Goal: Information Seeking & Learning: Compare options

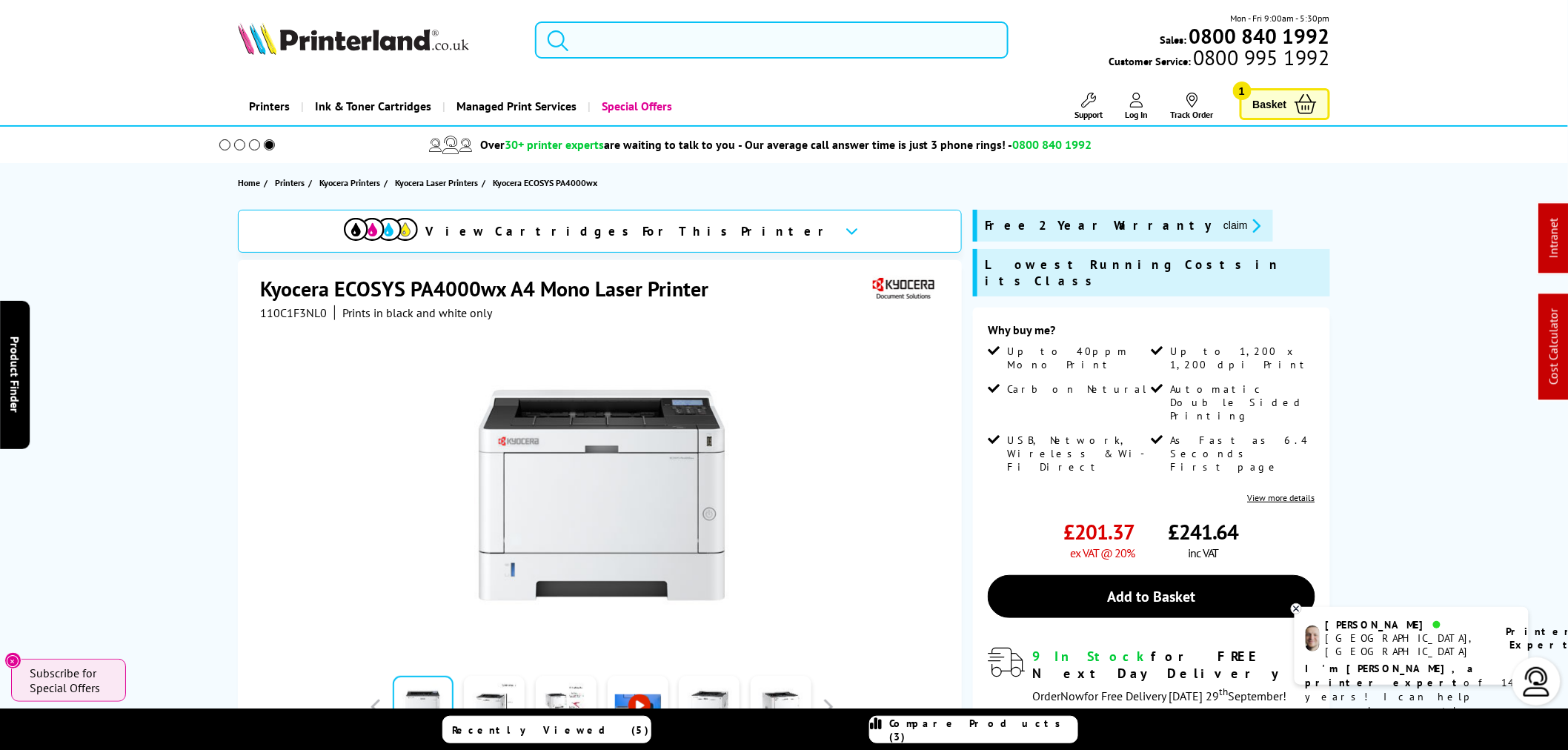
click at [669, 47] on input "search" at bounding box center [772, 39] width 474 height 37
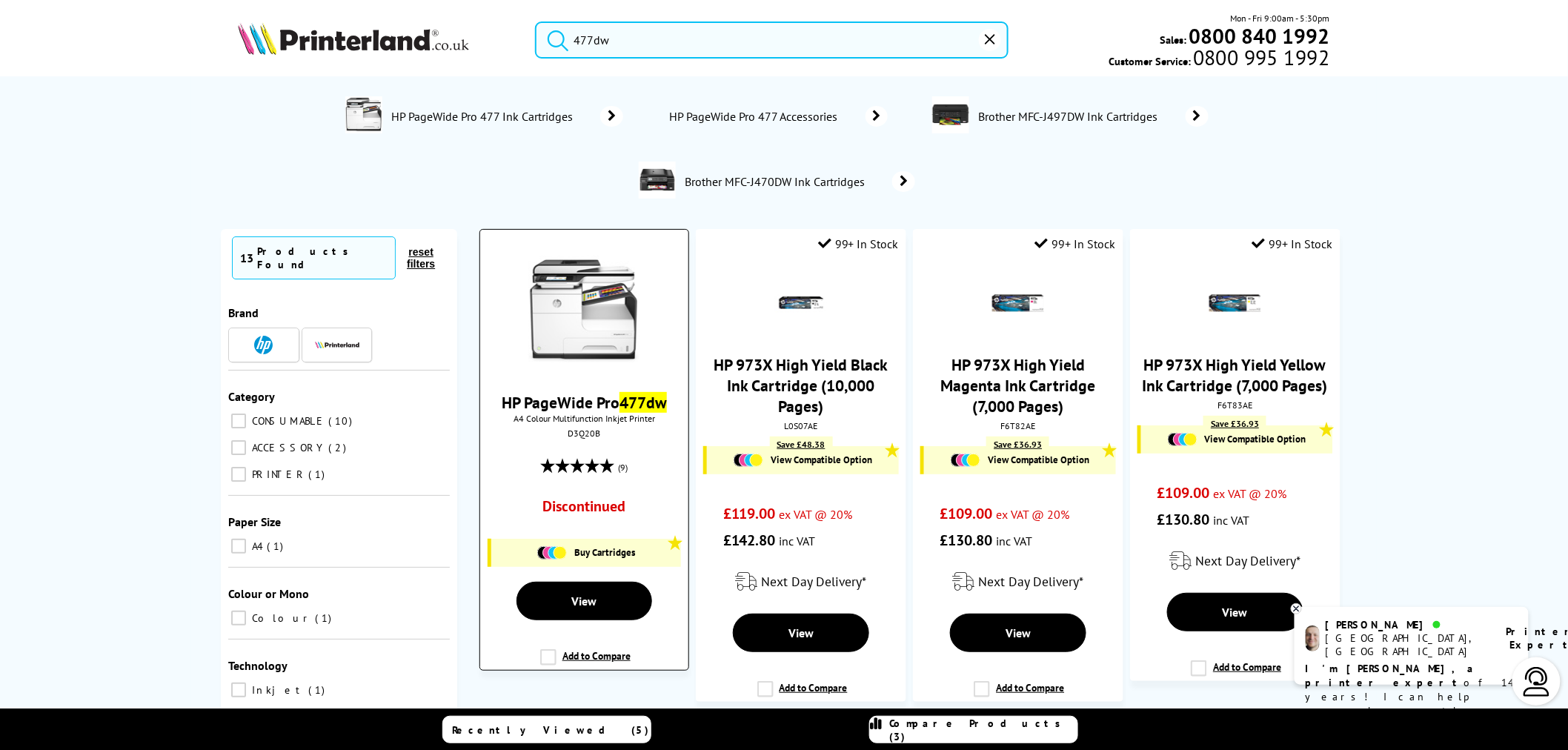
type input "477dw"
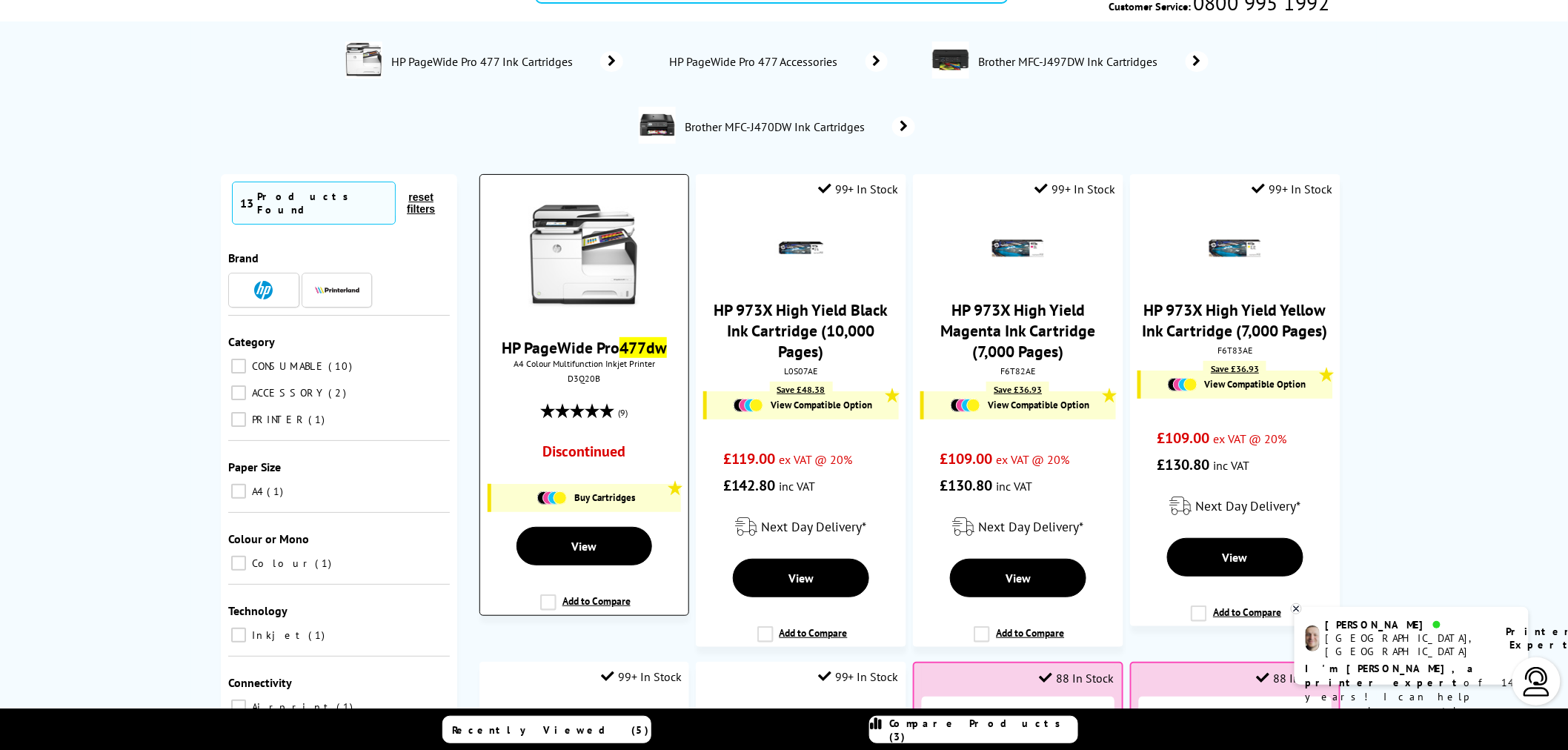
scroll to position [82, 0]
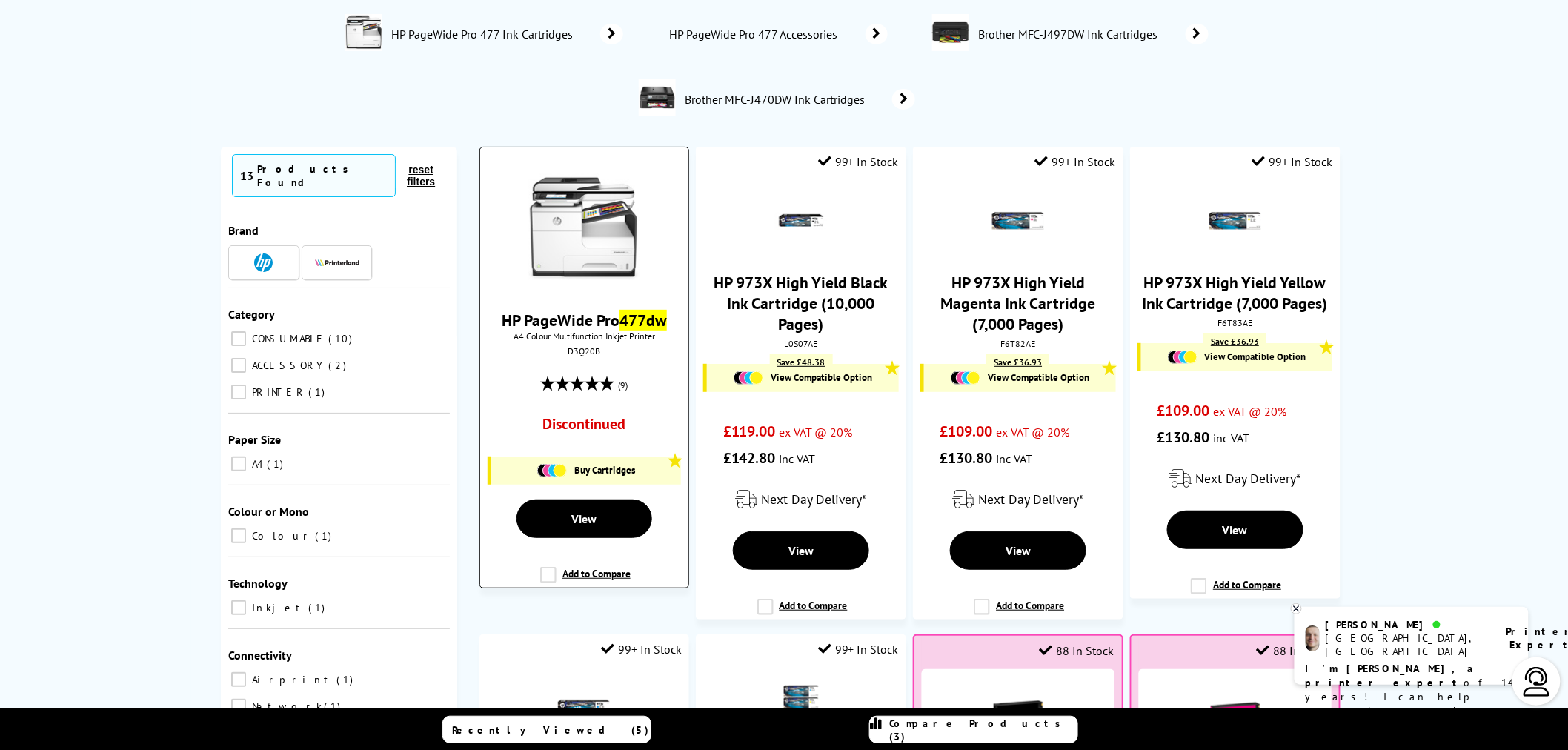
click at [600, 254] on img at bounding box center [584, 228] width 111 height 111
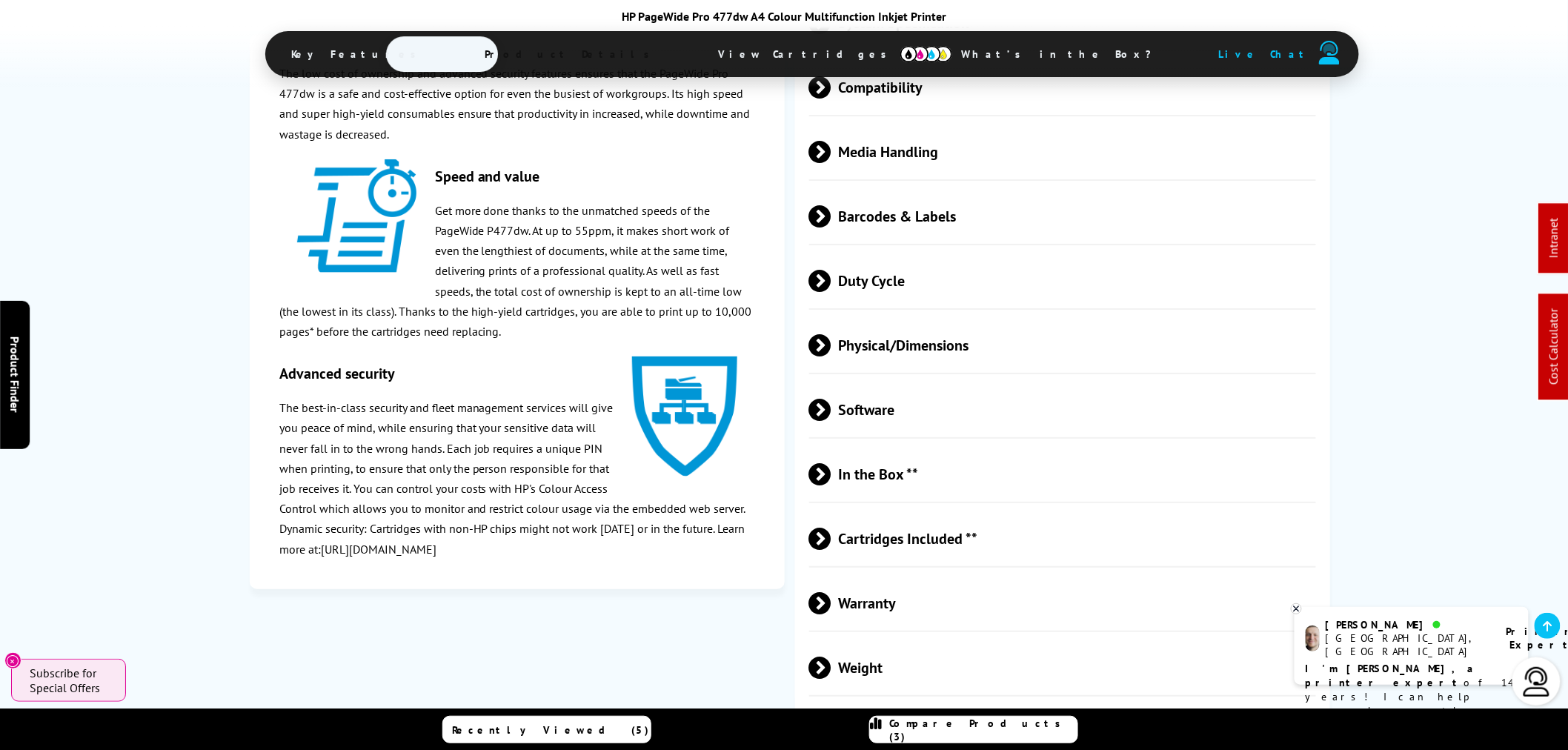
scroll to position [2140, 0]
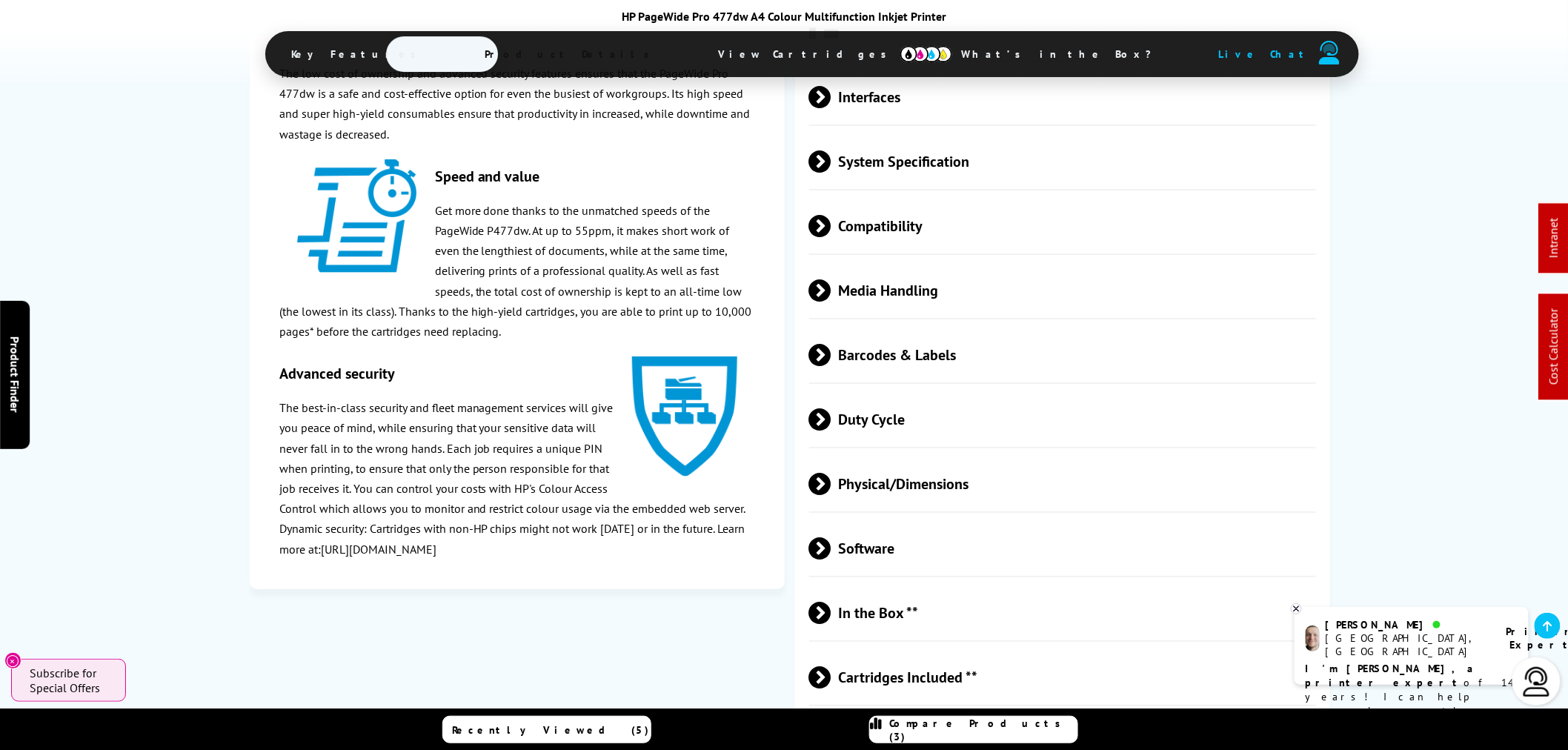
click at [938, 485] on span "Physical/Dimensions" at bounding box center [1062, 483] width 507 height 55
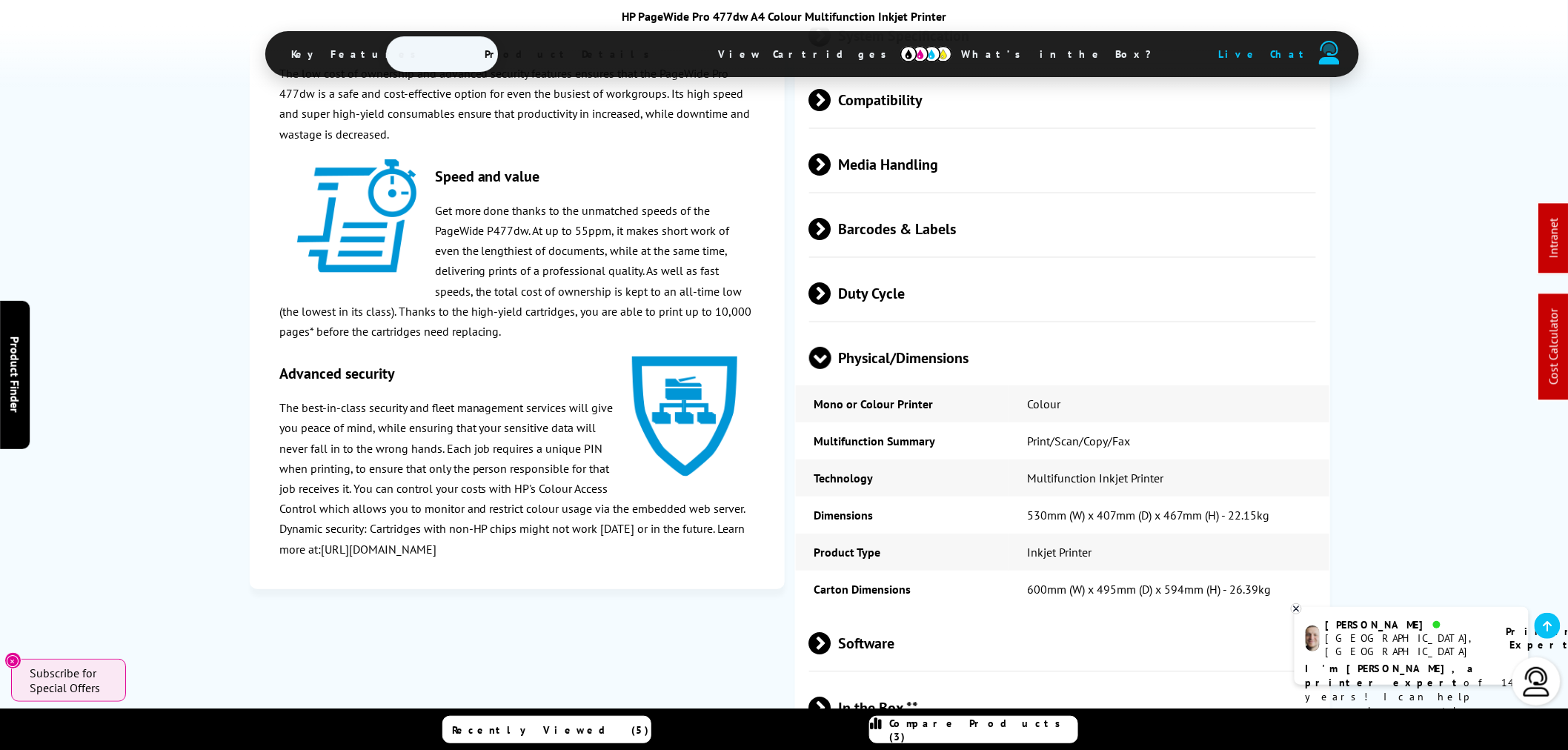
scroll to position [2469, 0]
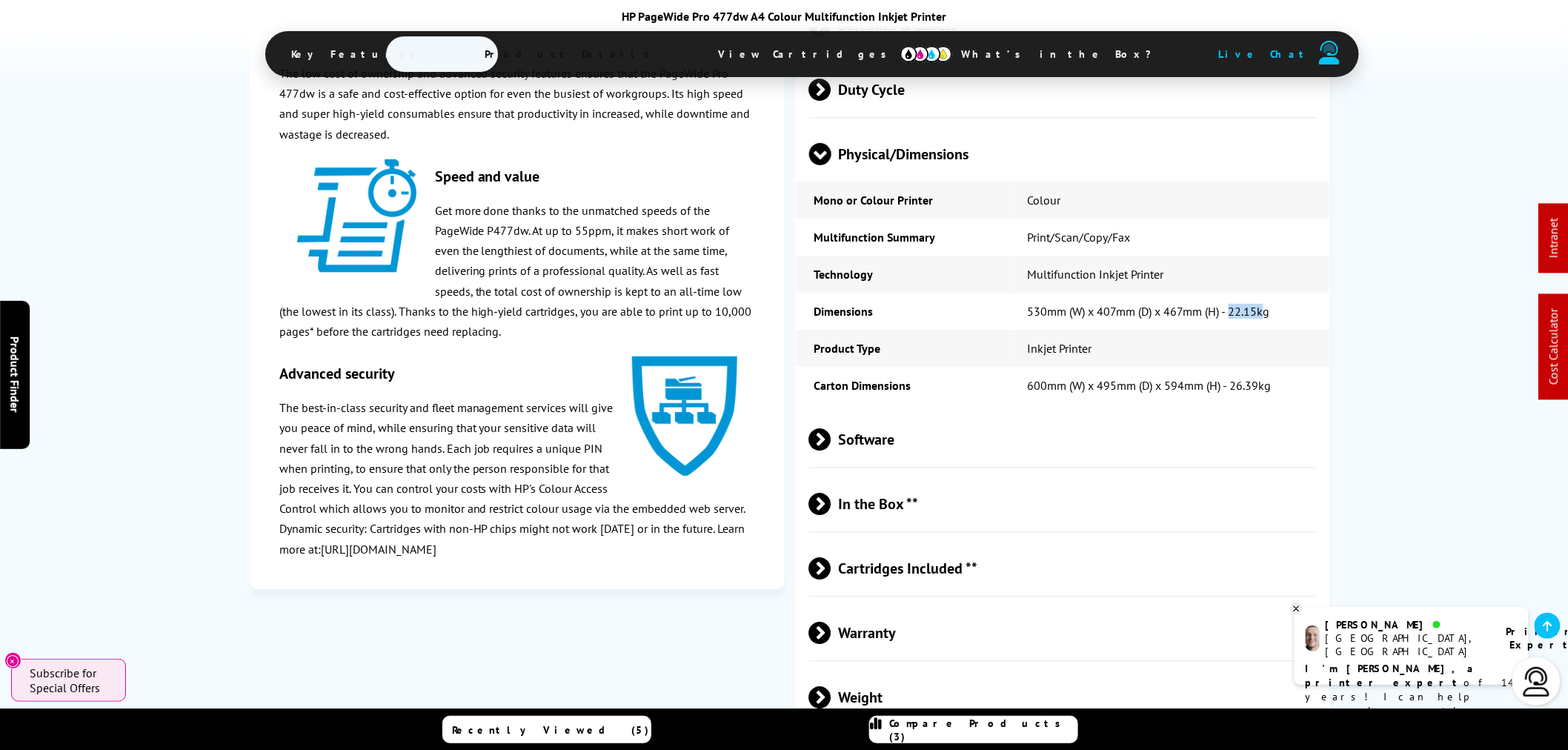
drag, startPoint x: 1265, startPoint y: 326, endPoint x: 1233, endPoint y: 326, distance: 32.0
click at [1233, 326] on td "530mm (W) x 407mm (D) x 467mm (H) - 22.15kg" at bounding box center [1169, 310] width 320 height 37
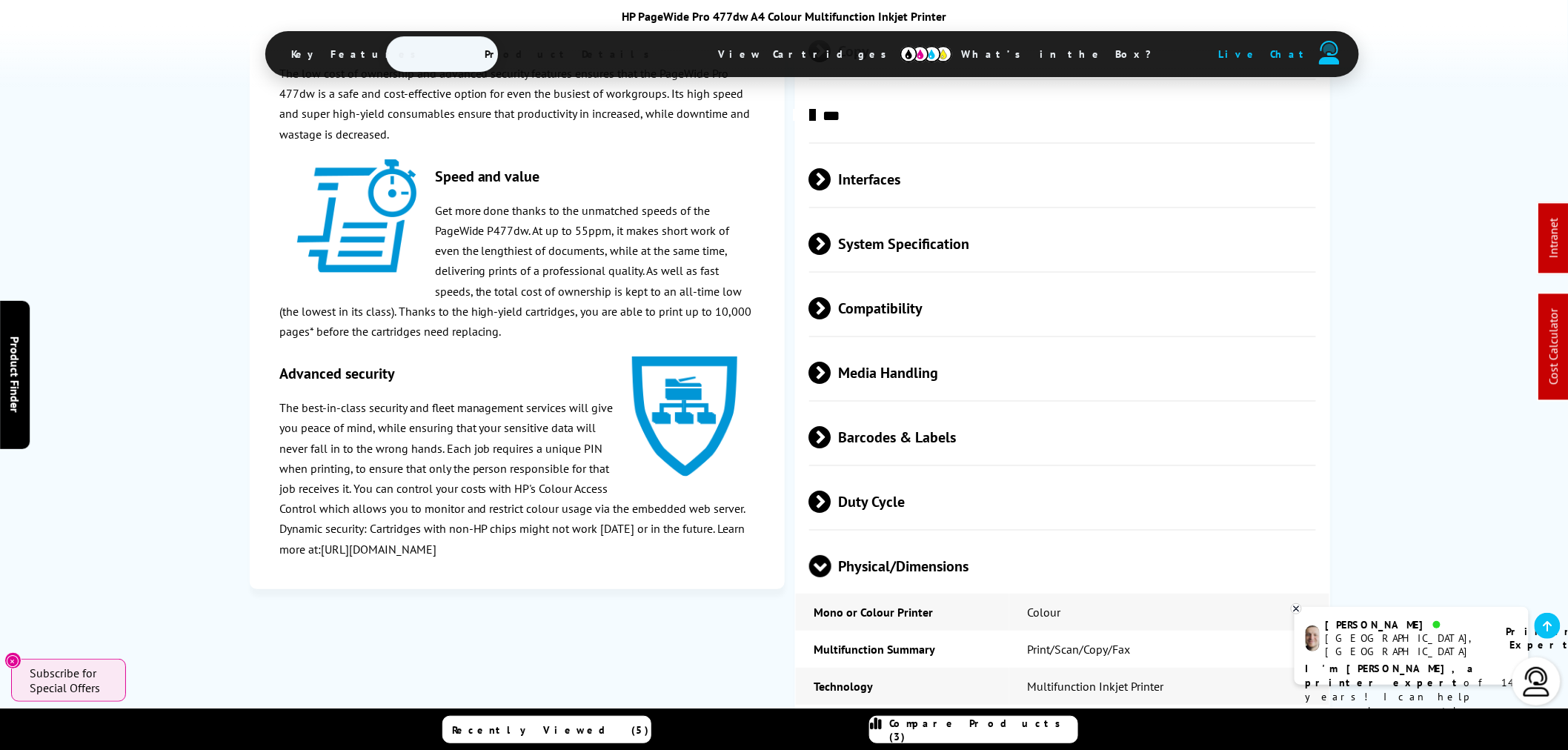
scroll to position [0, 0]
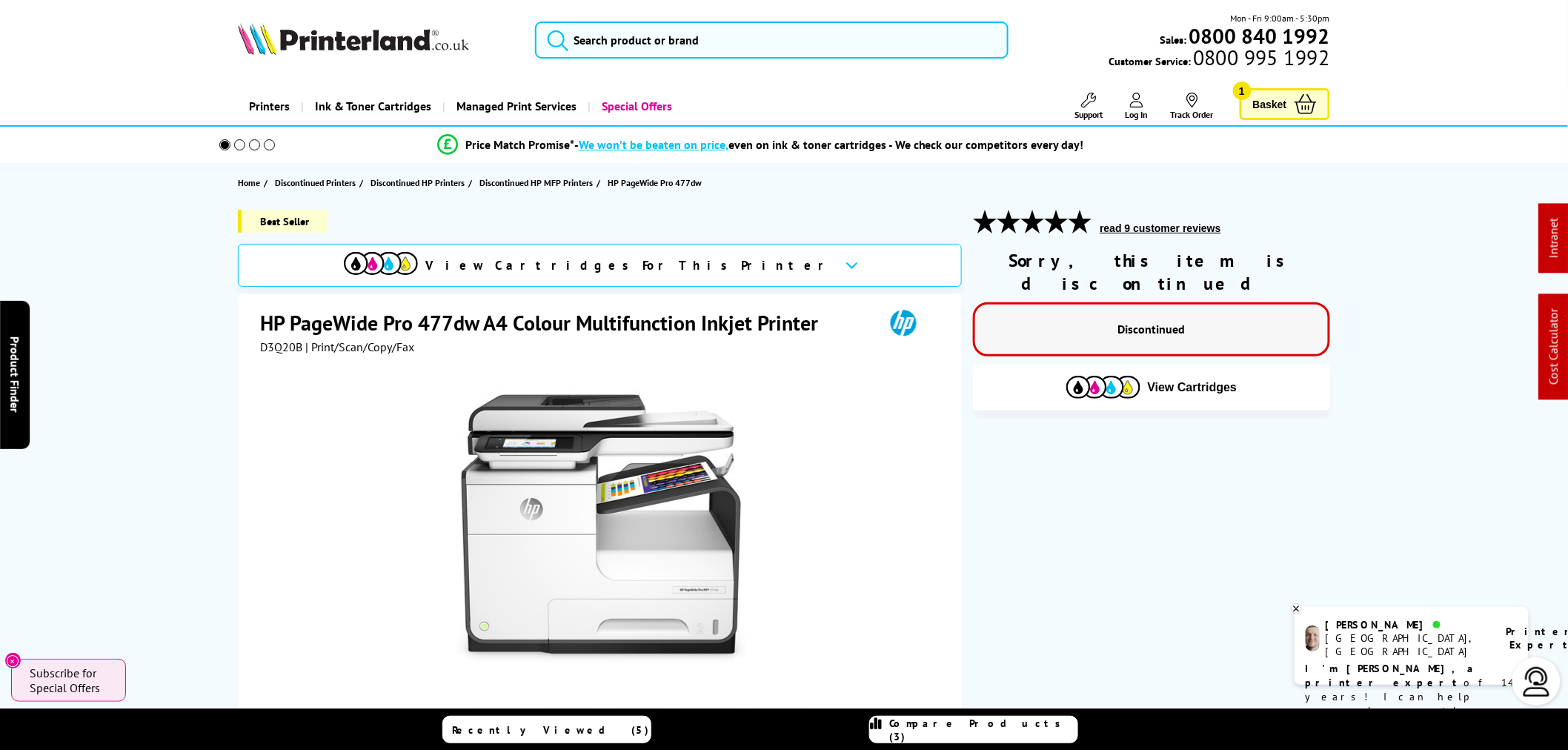
click at [608, 32] on div "Mon - Fri 9:00am - 5:30pm Sales: 0800 840 1992 Customer Service: 0800 995 1992" at bounding box center [783, 43] width 1185 height 66
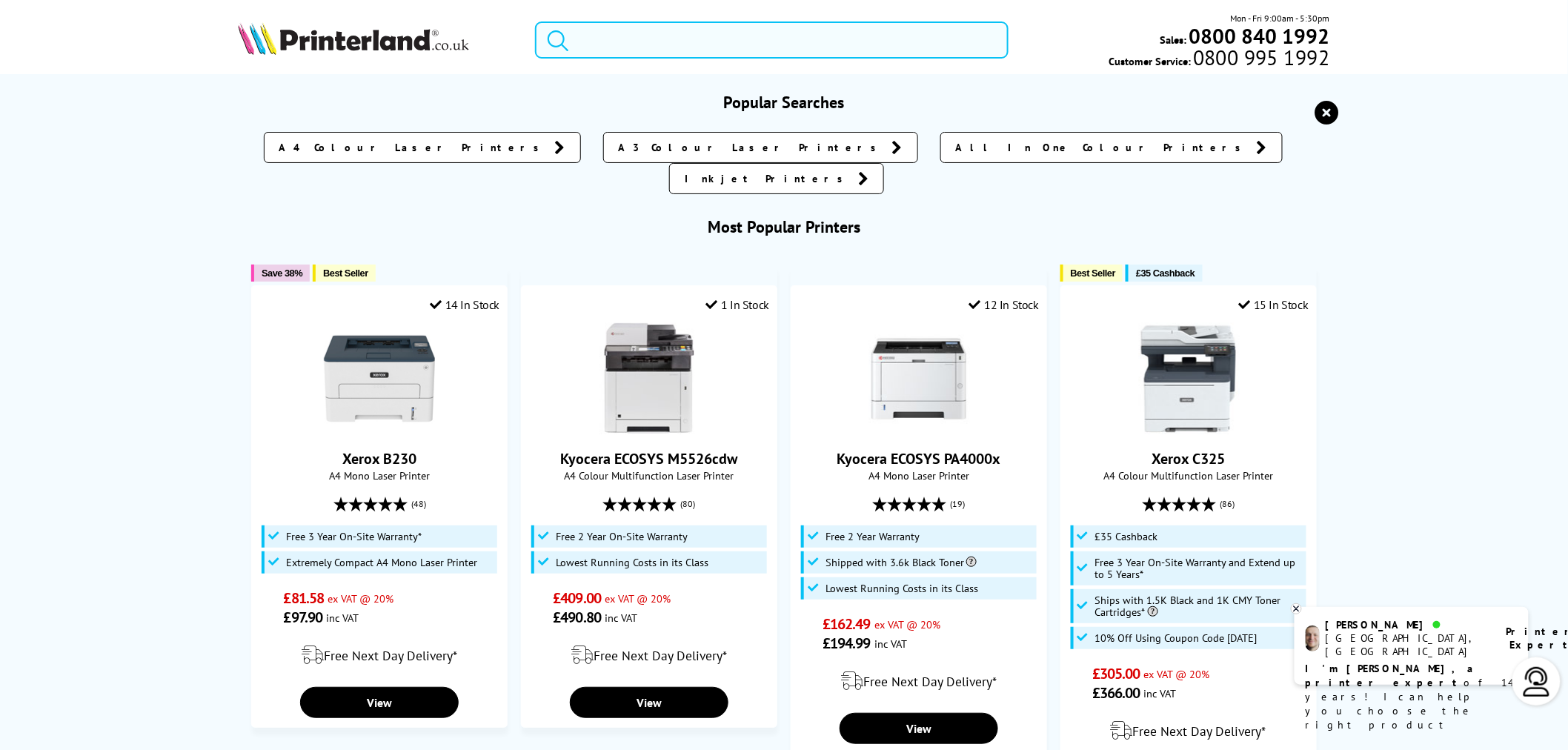
click at [608, 38] on input "search" at bounding box center [772, 39] width 474 height 37
click at [665, 32] on input "search" at bounding box center [772, 39] width 474 height 37
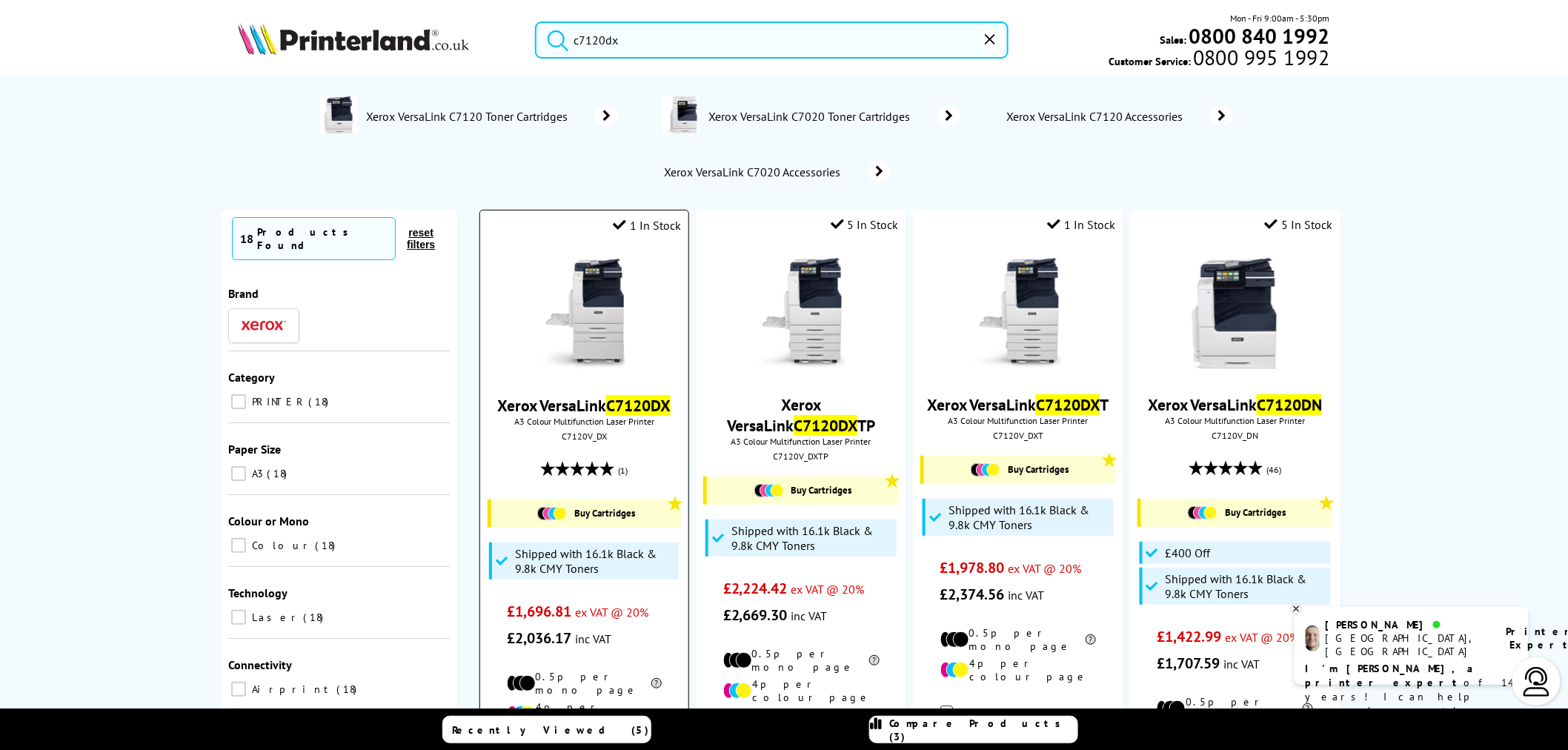
type input "c7120dx"
click at [582, 437] on div "C7120V_DX" at bounding box center [584, 436] width 186 height 11
click at [580, 439] on div "C7120V_DX" at bounding box center [584, 436] width 186 height 11
copy div "C7120V_DX"
click at [609, 337] on img at bounding box center [584, 314] width 111 height 111
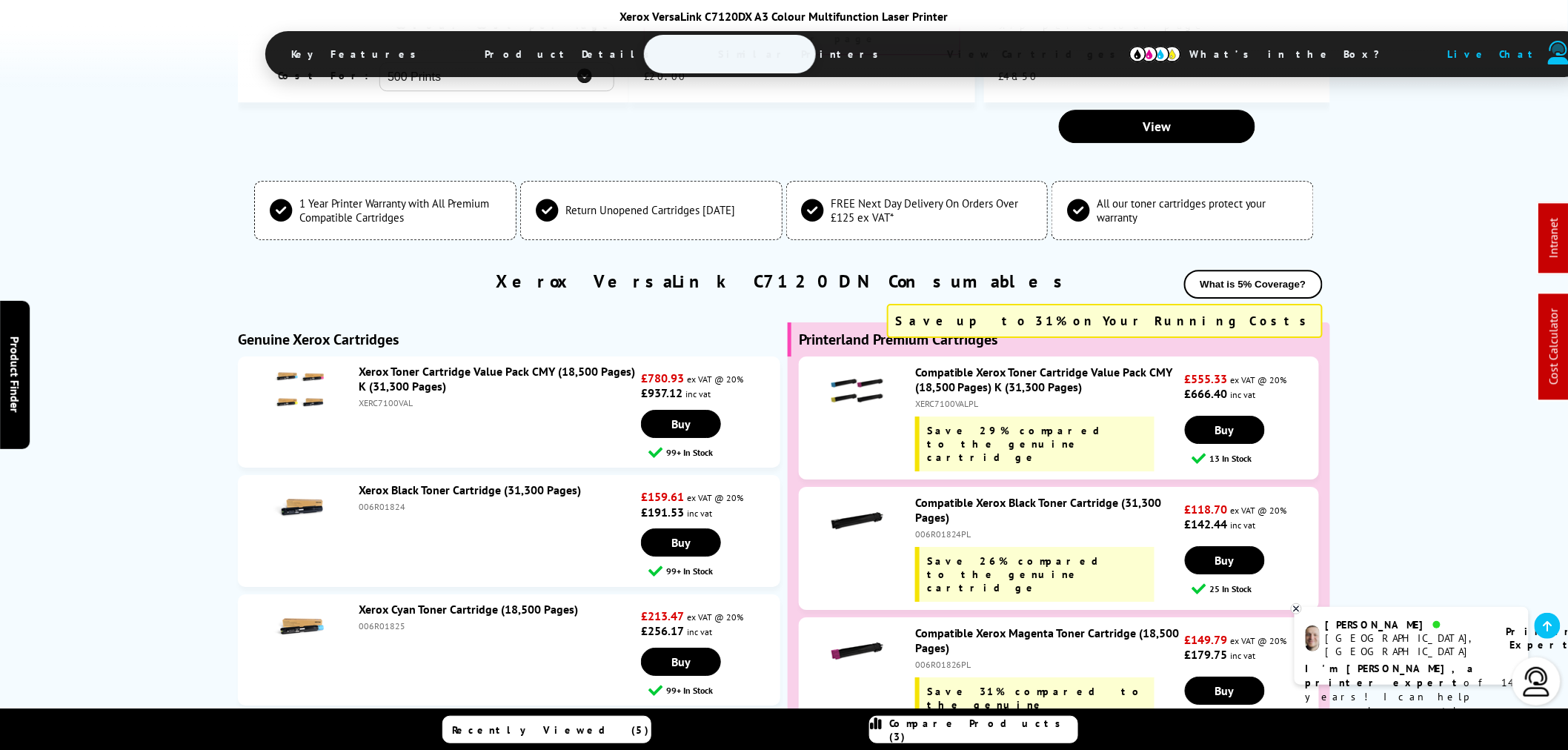
scroll to position [4195, 0]
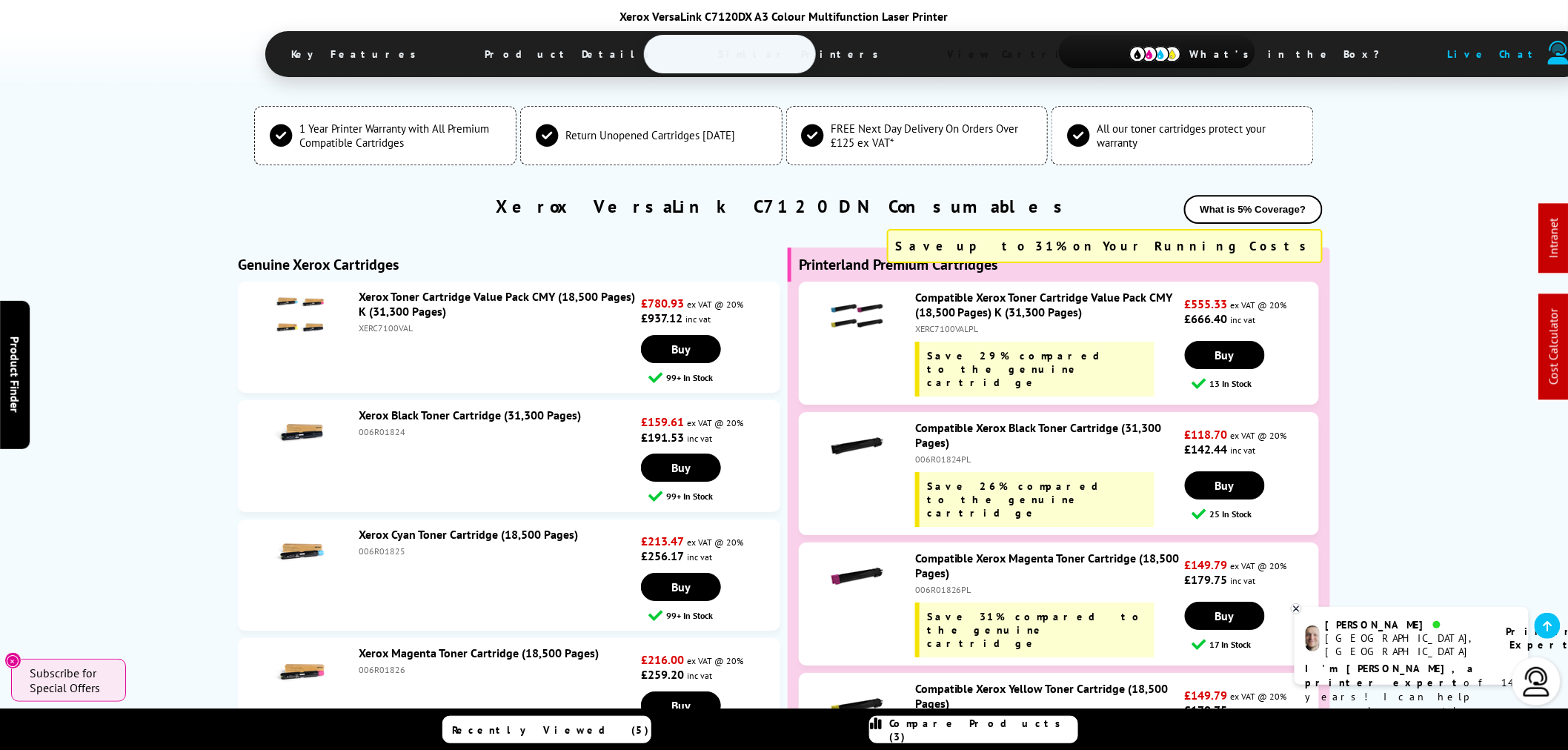
click at [383, 322] on div "XERC7100VAL" at bounding box center [498, 327] width 279 height 11
click at [383, 322] on div "XERC7100VAL" at bounding box center [498, 327] width 279 height 11
copy div "XERC7100VAL"
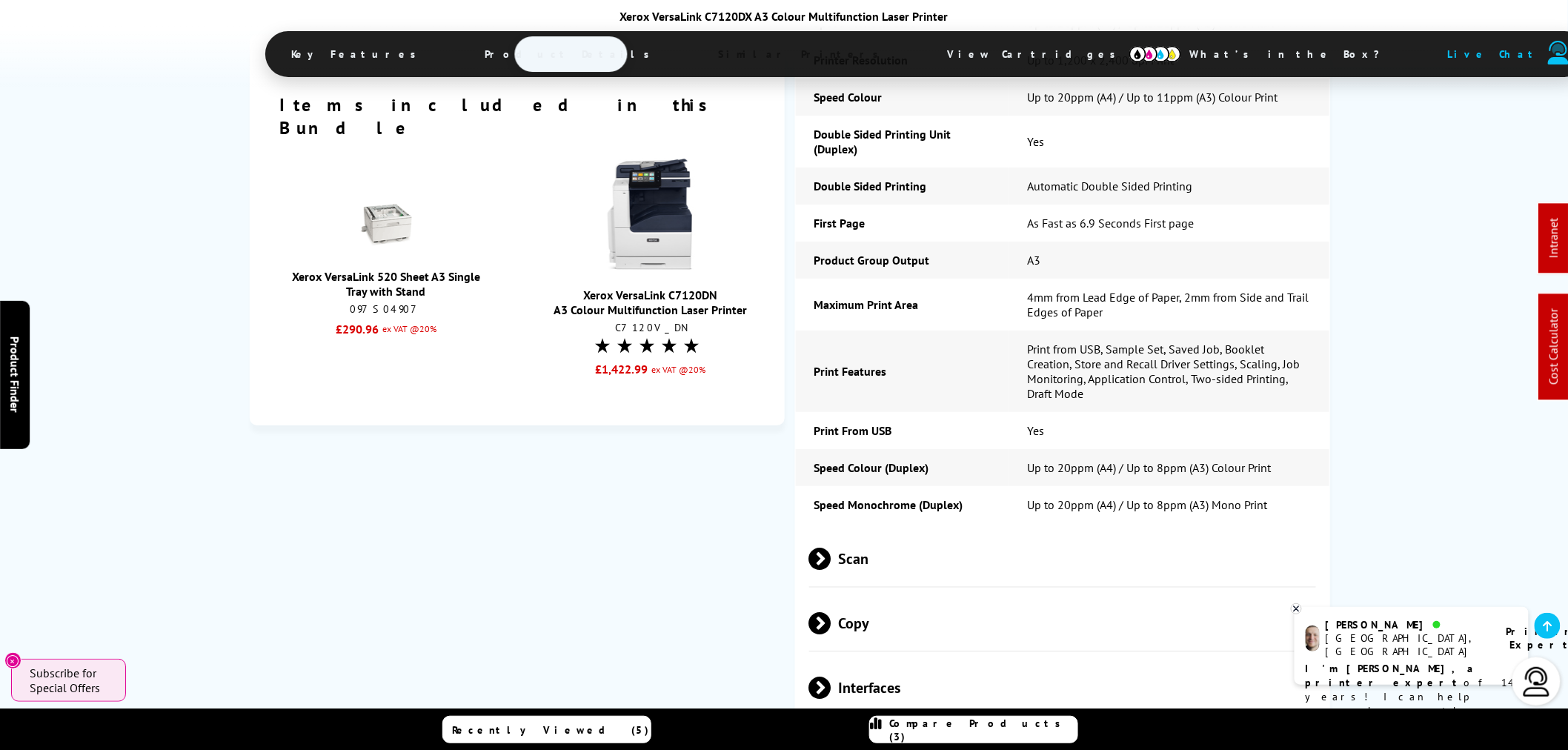
scroll to position [0, 0]
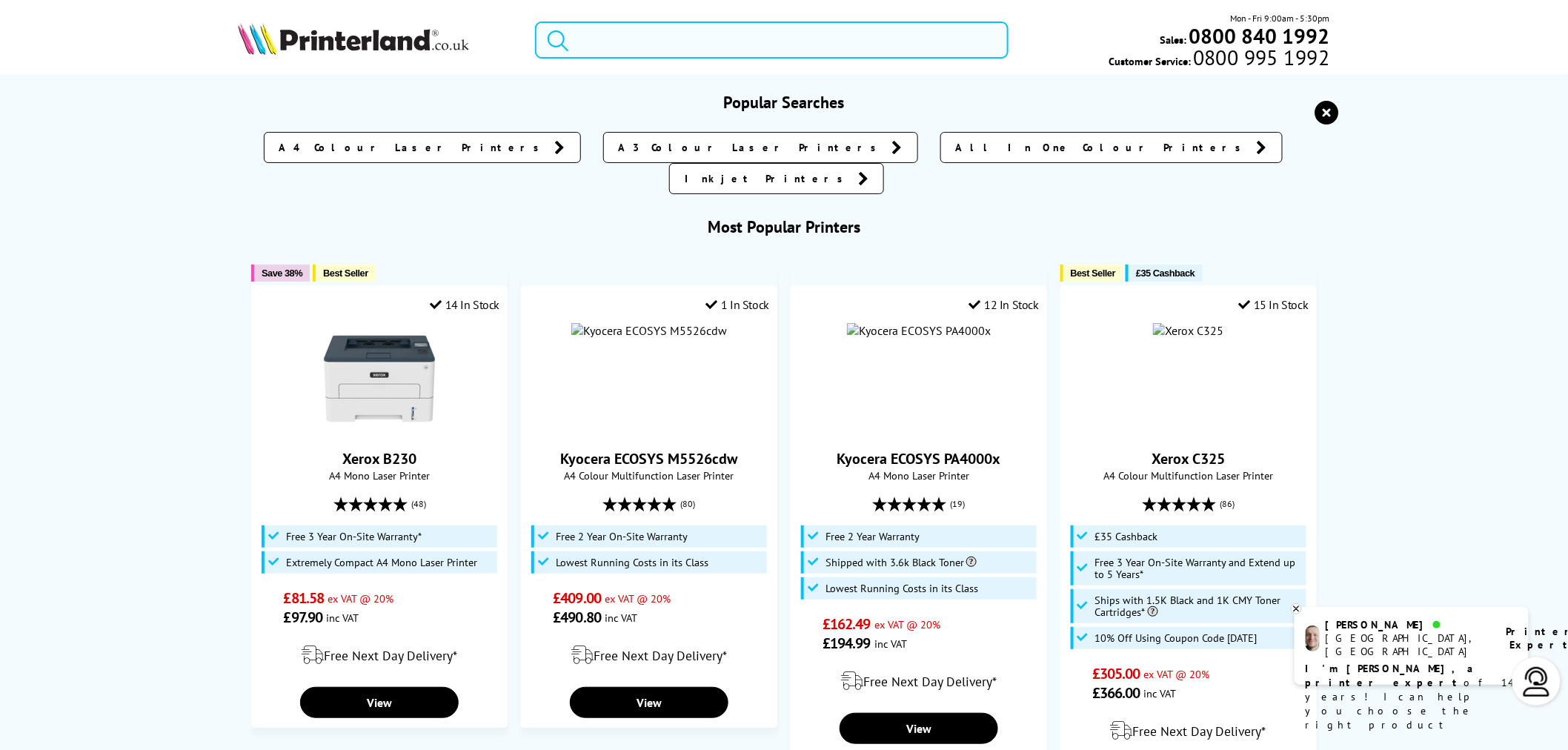
click at [872, 39] on input "search" at bounding box center [772, 39] width 474 height 37
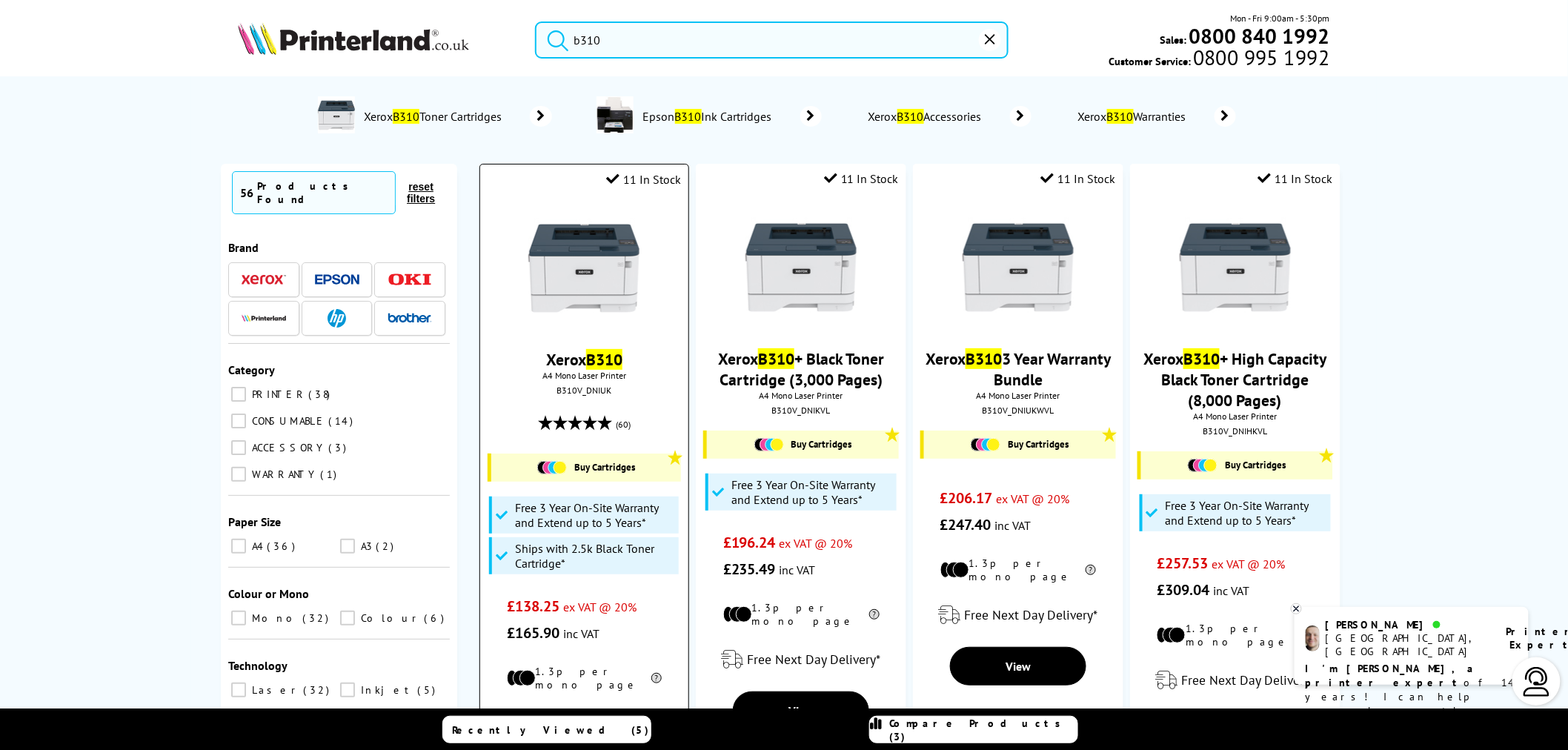
type input "b310"
click at [581, 259] on img at bounding box center [584, 268] width 111 height 111
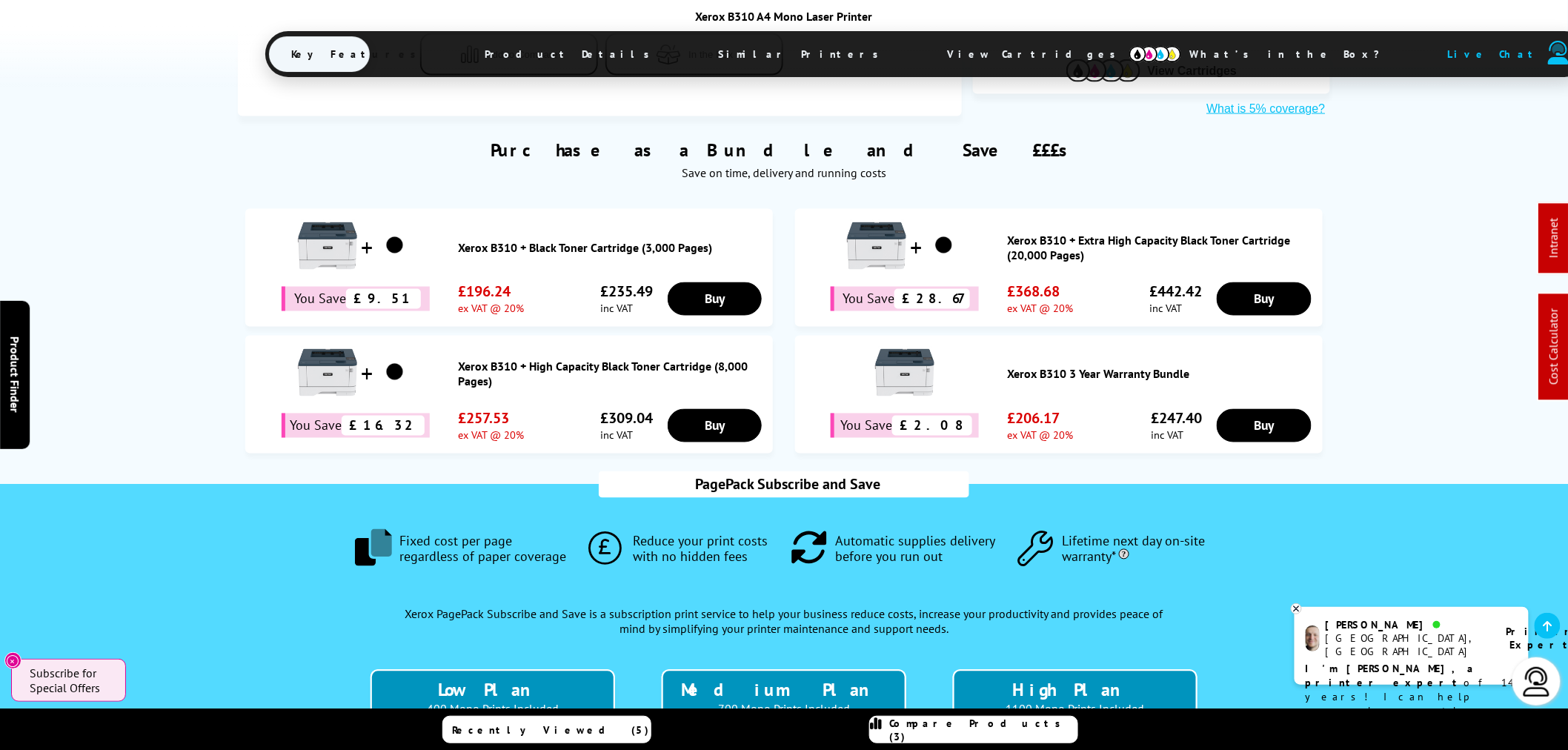
scroll to position [816, 0]
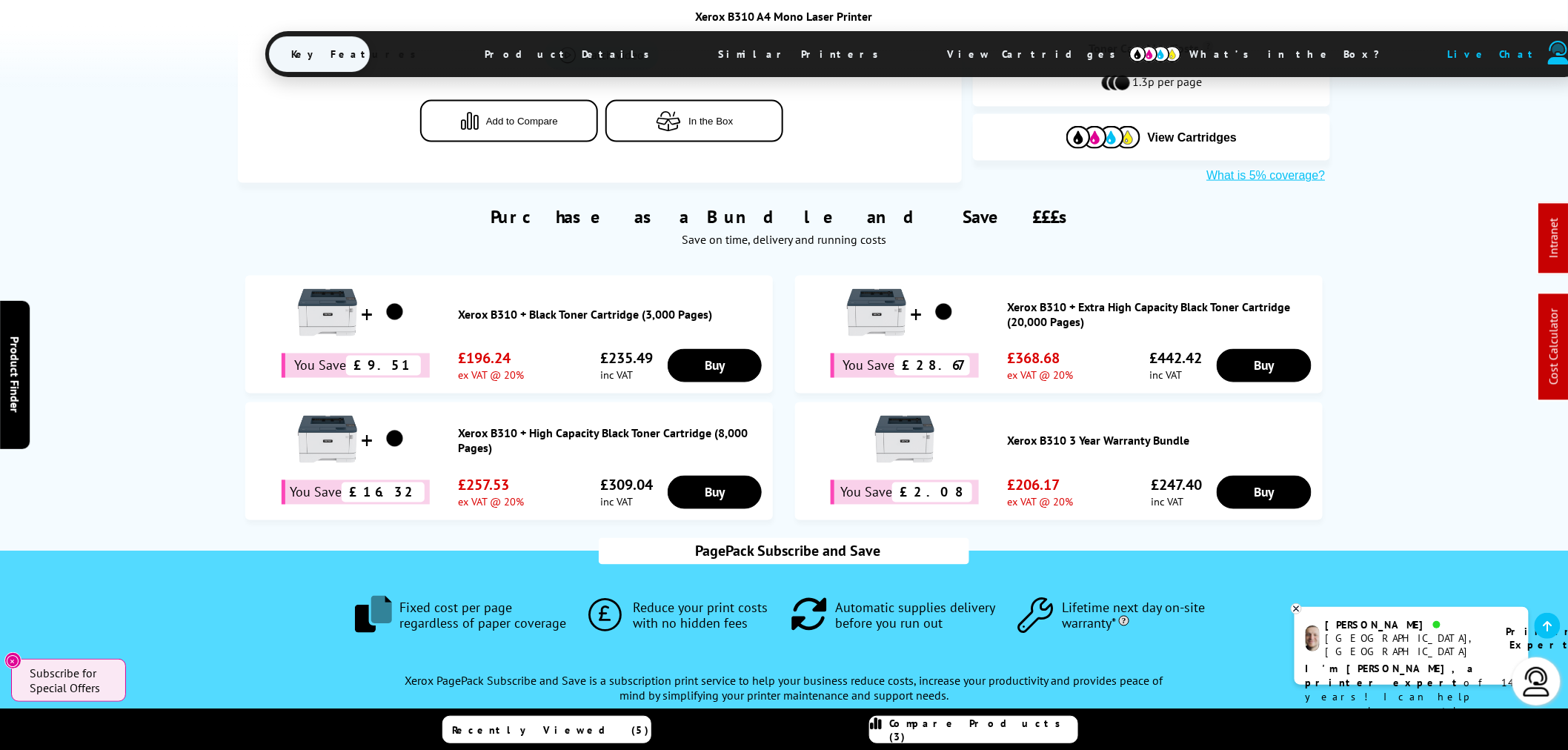
click at [564, 426] on link "Xerox B310 + High Capacity Black Toner Cartridge (8,000 Pages)" at bounding box center [611, 441] width 308 height 30
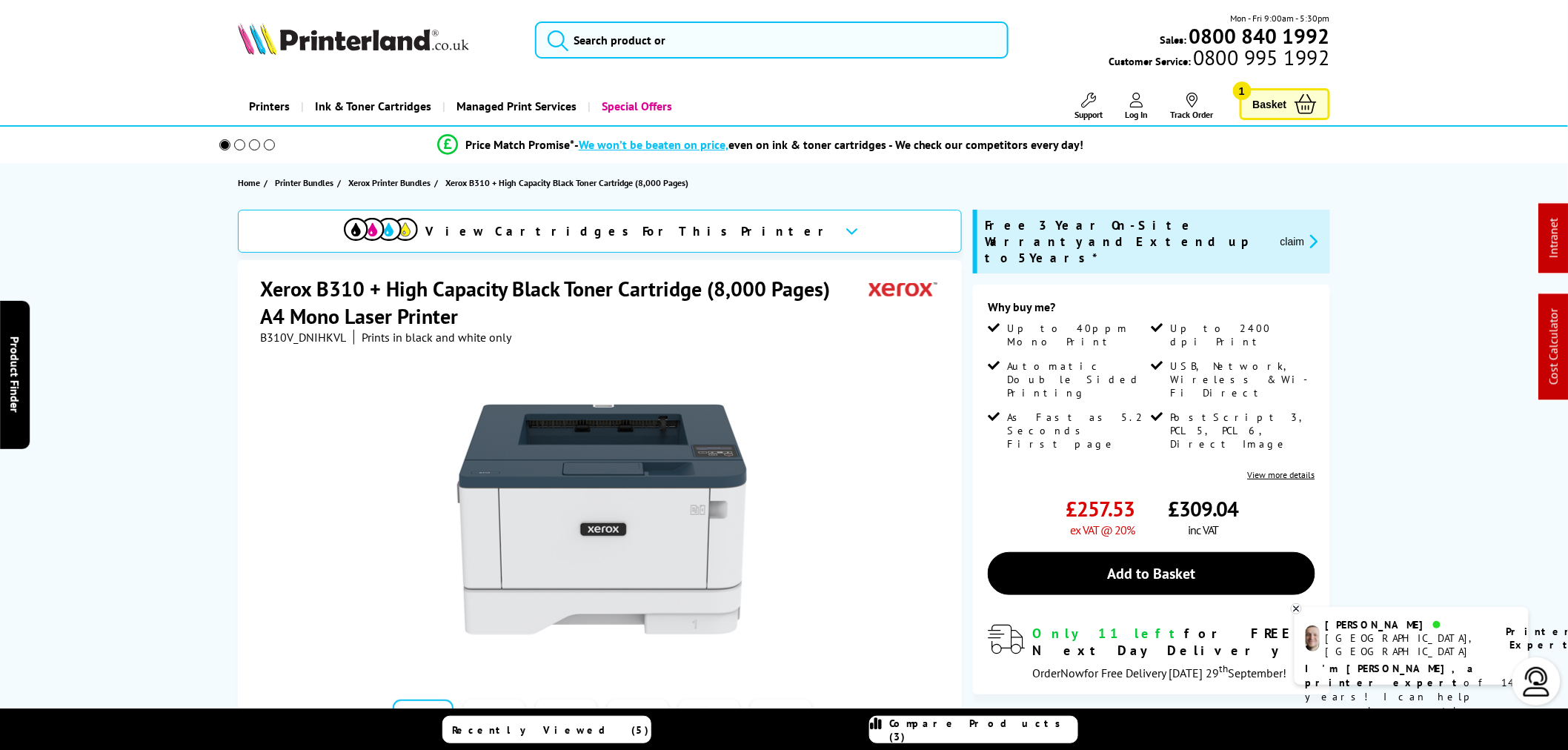
click at [316, 338] on span "B310V_DNIHKVL" at bounding box center [303, 337] width 86 height 14
click at [316, 341] on span "B310V_DNIHKVL" at bounding box center [303, 337] width 86 height 14
copy span "B310V_DNIHKVL"
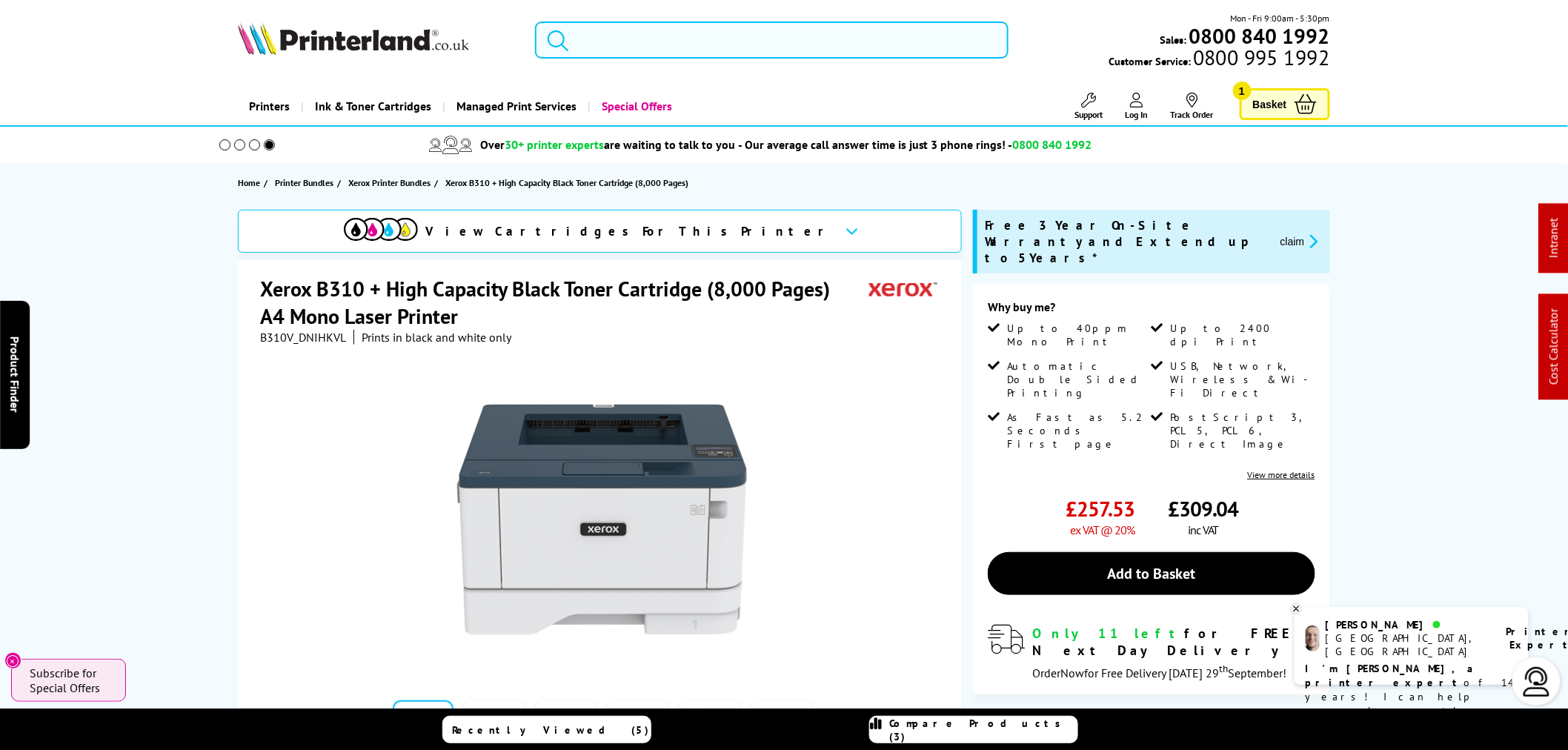
drag, startPoint x: 705, startPoint y: 32, endPoint x: 701, endPoint y: 45, distance: 13.6
click at [704, 33] on input "search" at bounding box center [772, 39] width 474 height 37
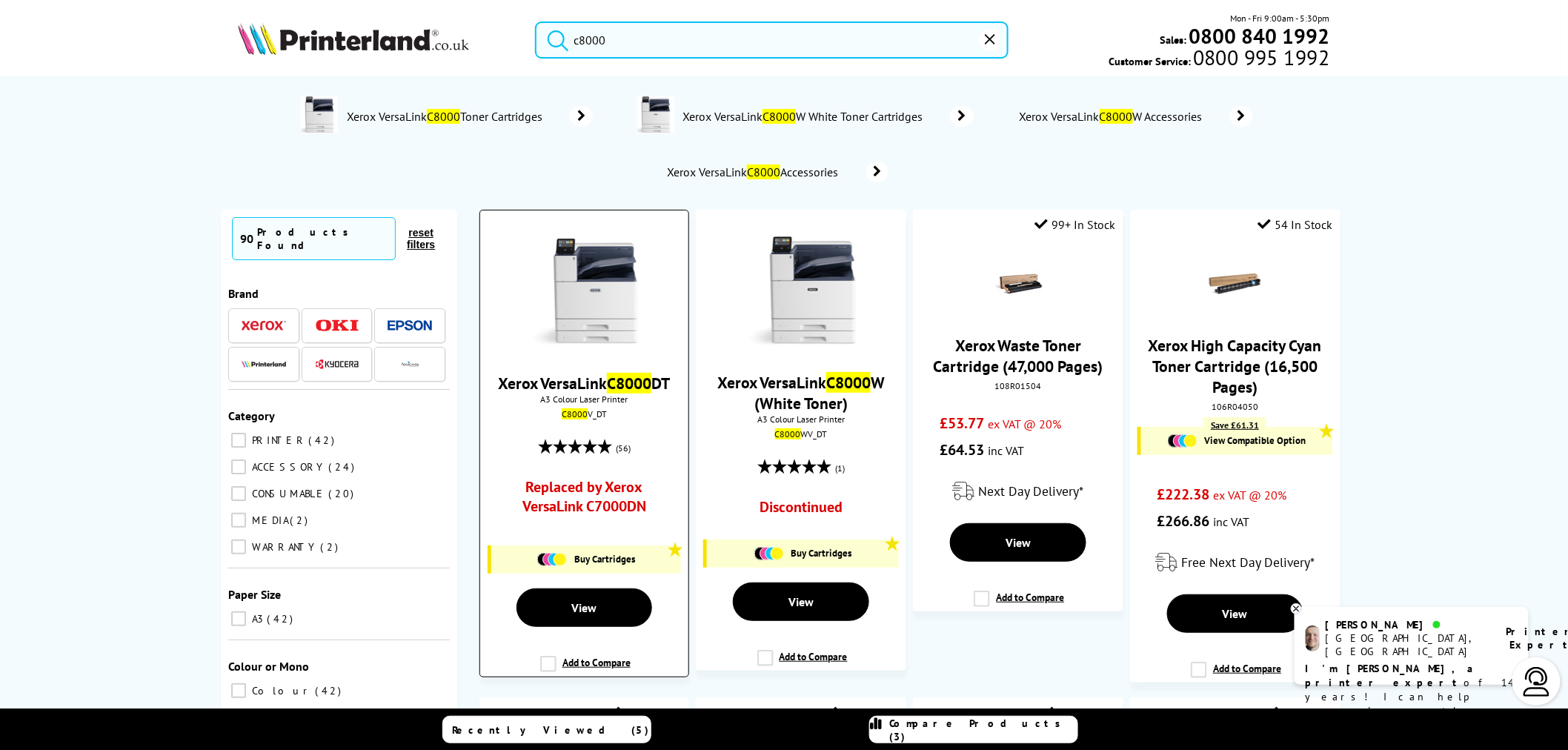
type input "c8000"
click at [623, 294] on img at bounding box center [584, 291] width 111 height 111
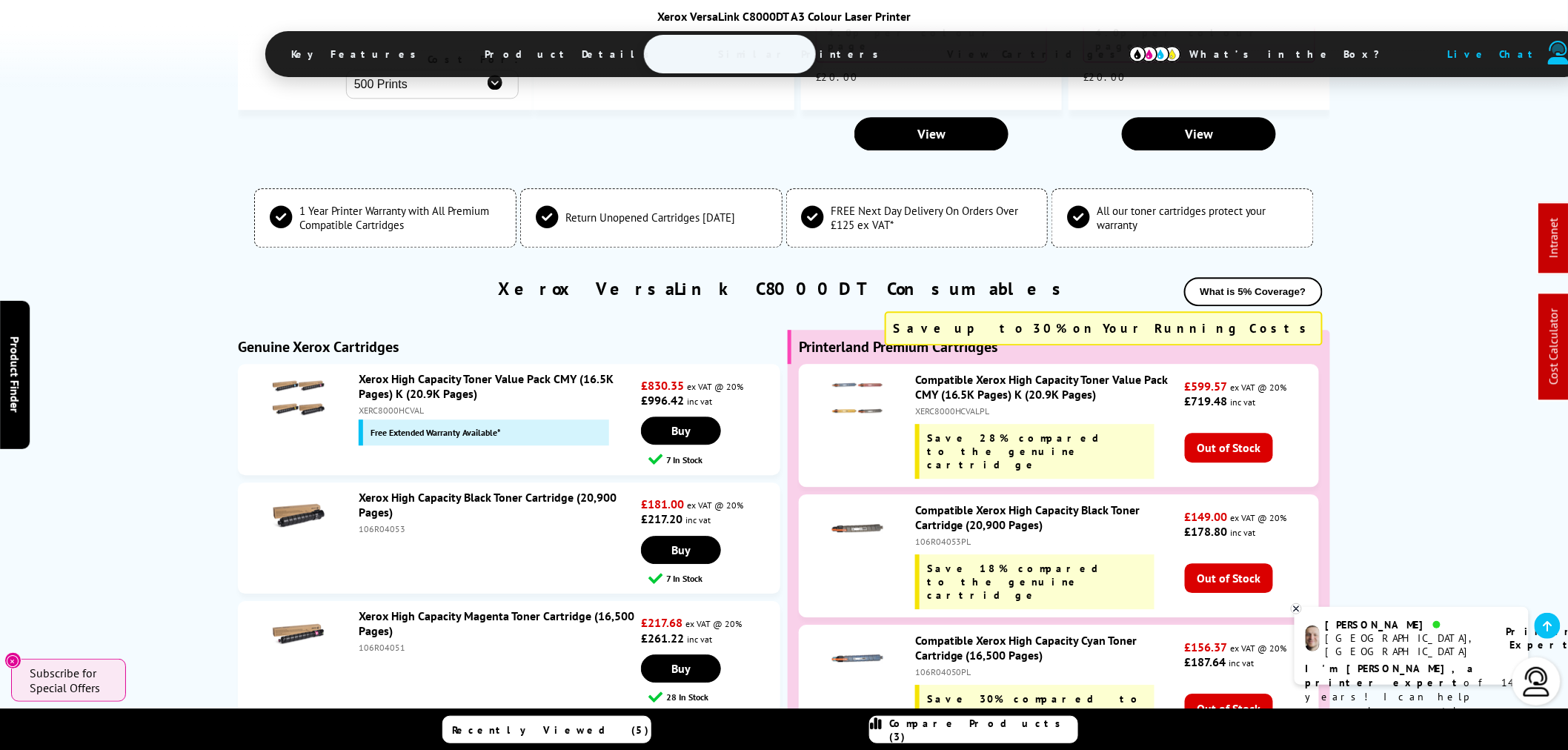
scroll to position [3839, 0]
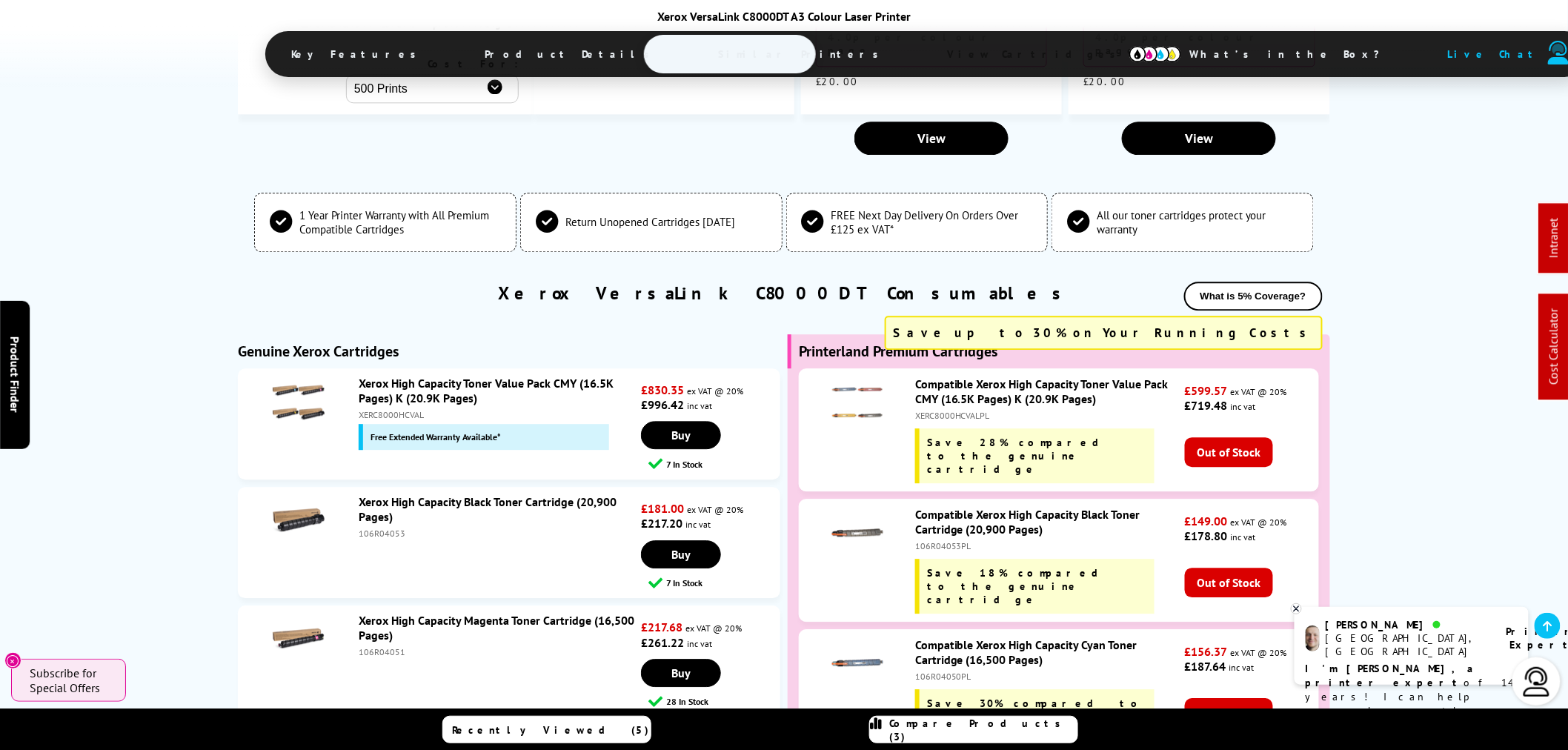
click at [401, 409] on div "XERC8000HCVAL" at bounding box center [498, 414] width 279 height 11
copy div "XERC8000HCVAL"
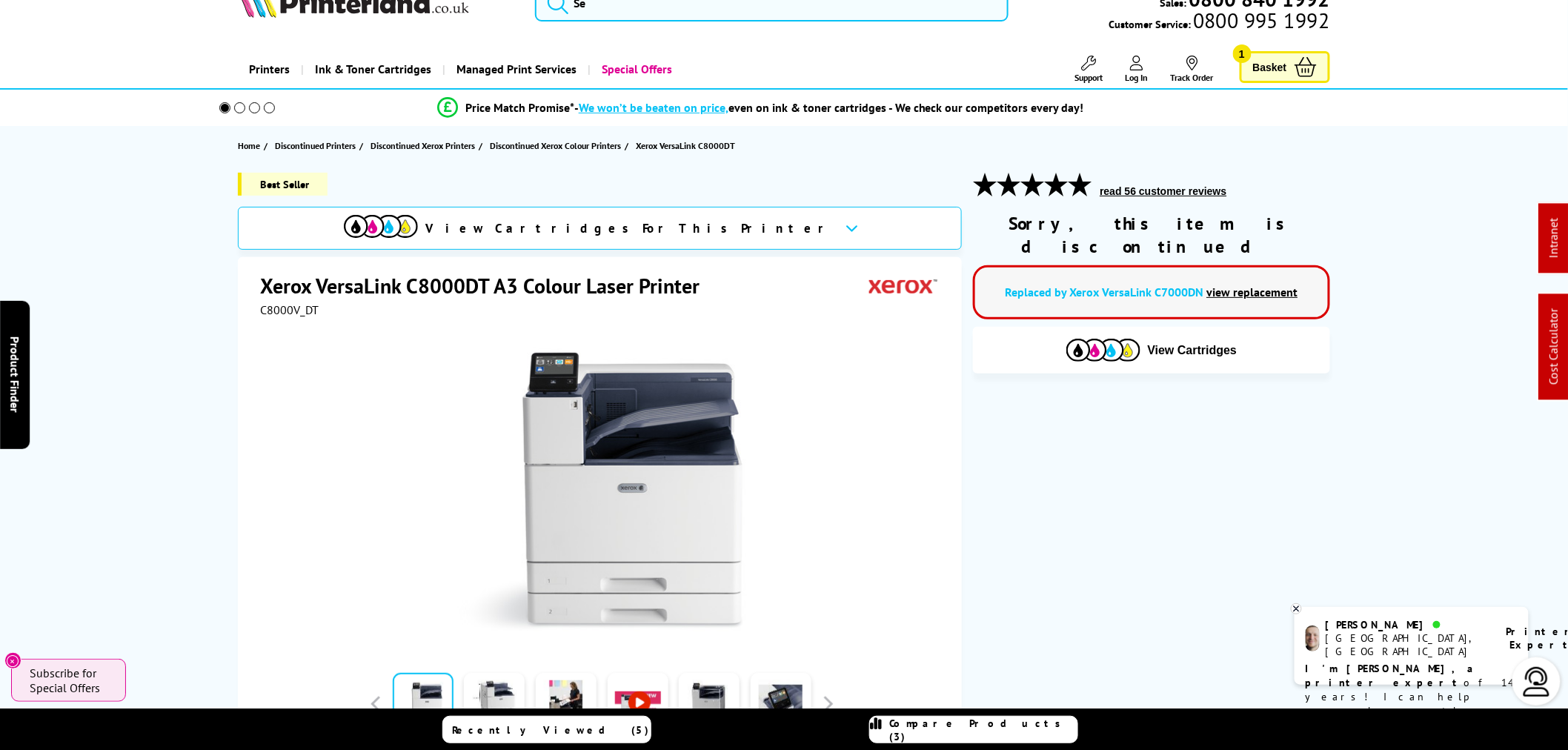
scroll to position [0, 0]
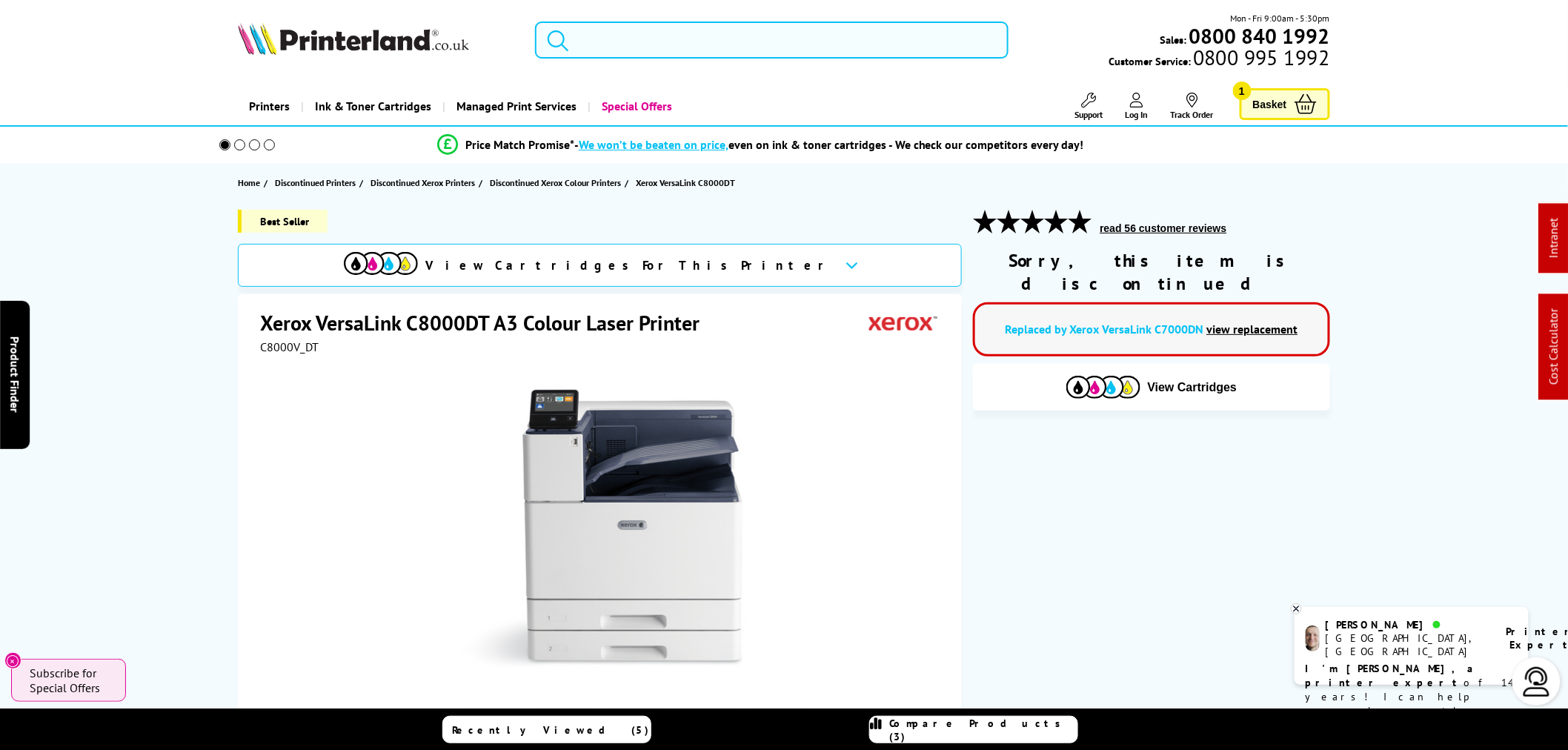
click at [767, 49] on input "search" at bounding box center [772, 39] width 474 height 37
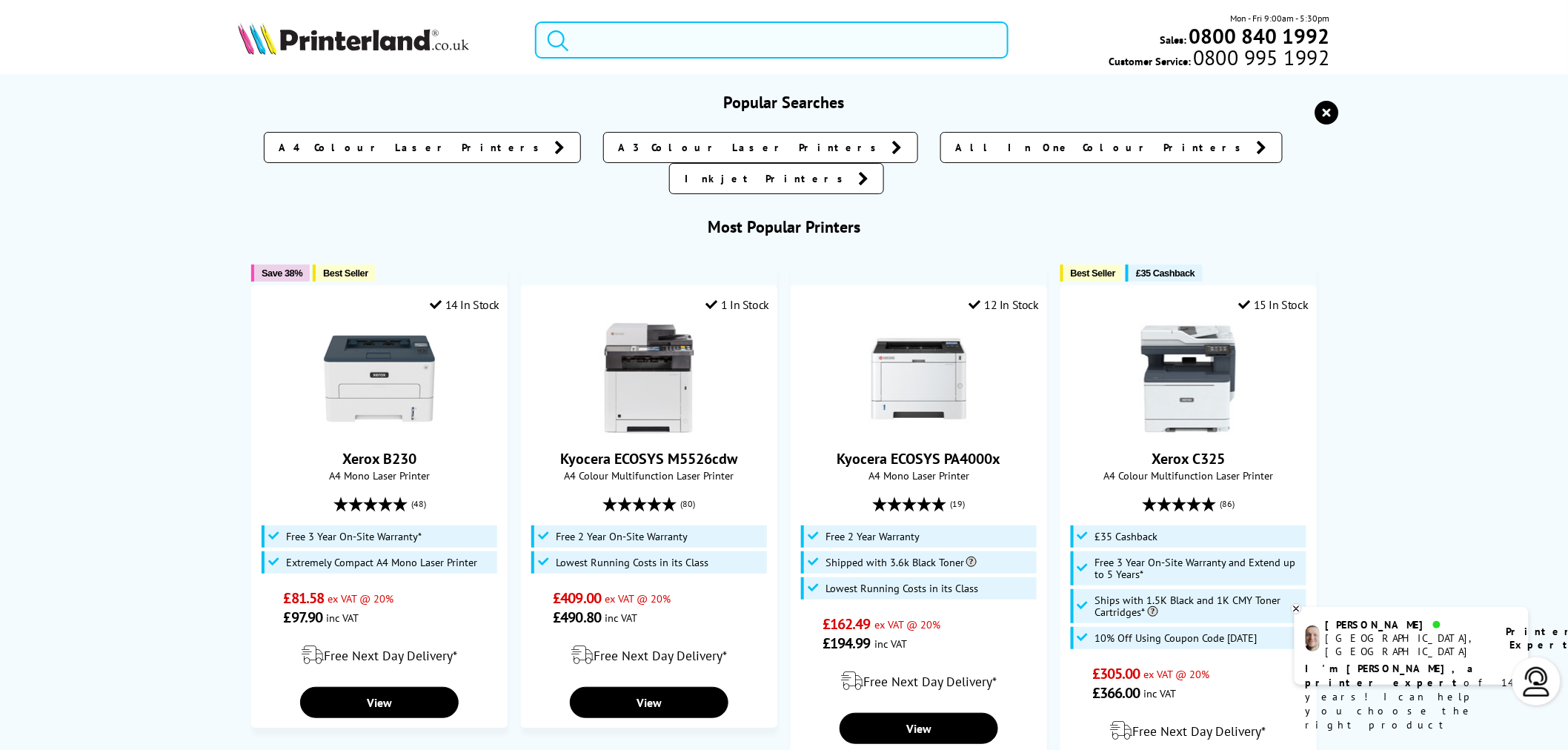
click at [767, 49] on input "search" at bounding box center [772, 39] width 474 height 37
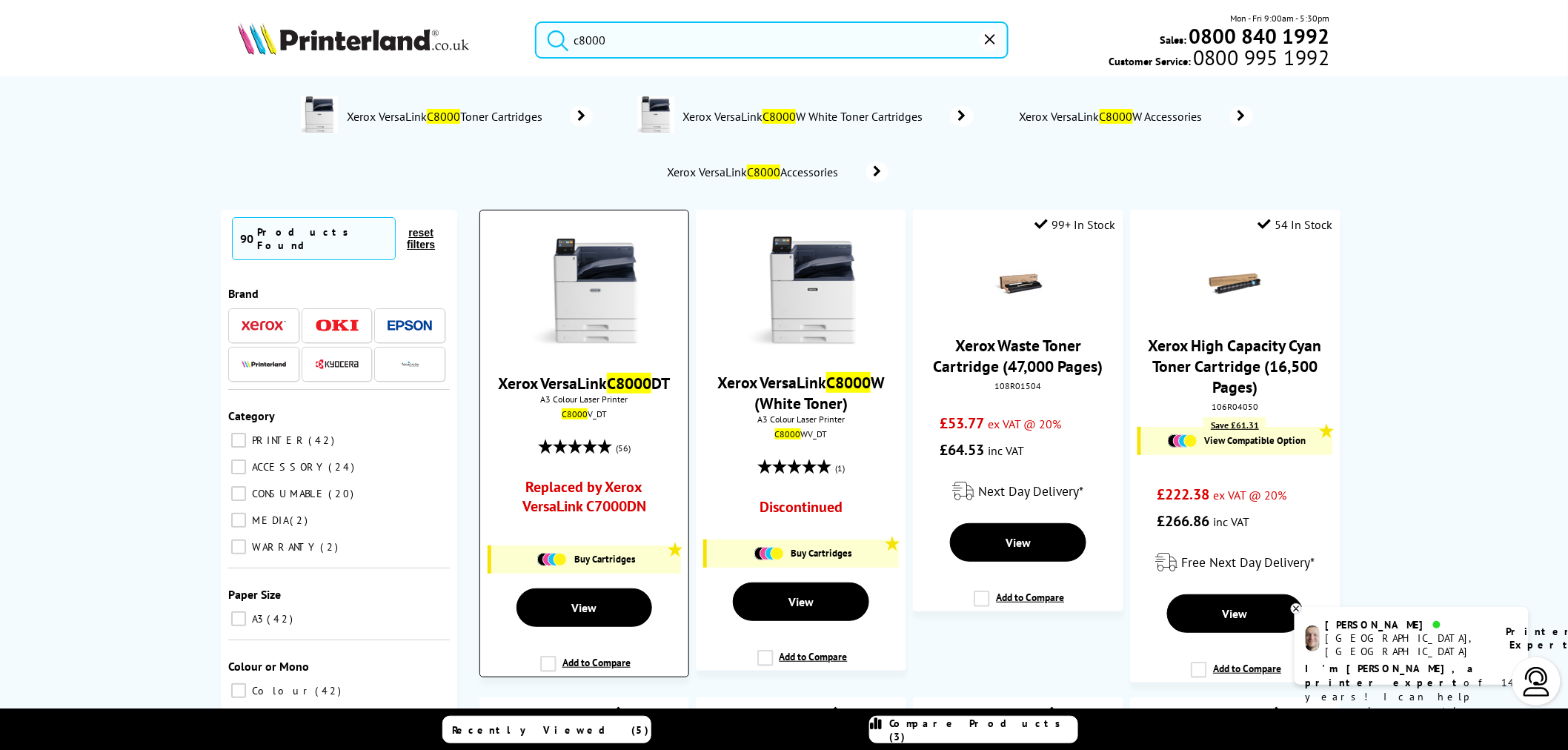
type input "c8000"
click at [609, 332] on img at bounding box center [584, 291] width 111 height 111
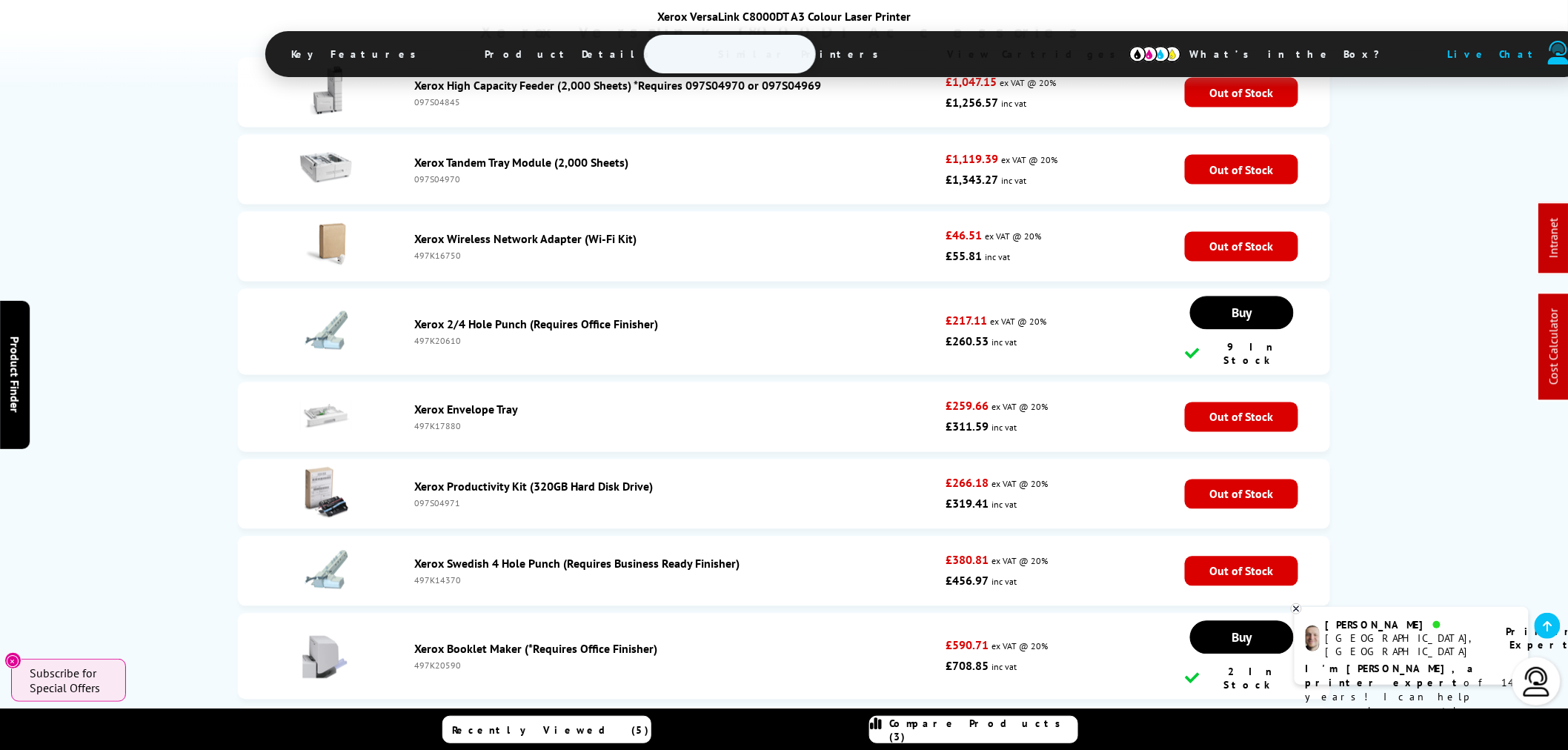
scroll to position [5762, 0]
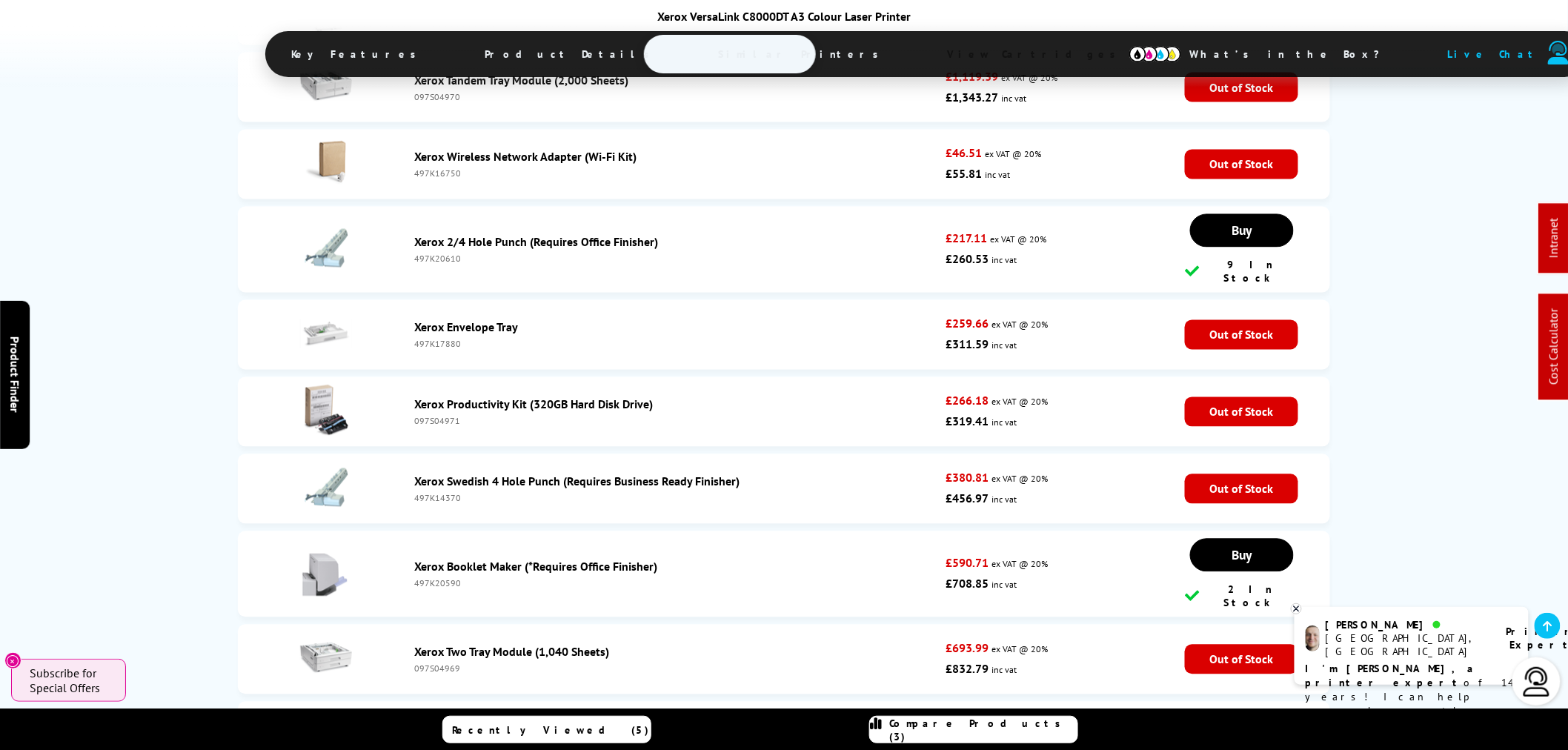
click at [440, 663] on div "097S04969" at bounding box center [676, 668] width 524 height 11
click at [443, 663] on div "097S04969" at bounding box center [676, 668] width 524 height 11
click at [441, 663] on div "097S04969" at bounding box center [676, 668] width 524 height 11
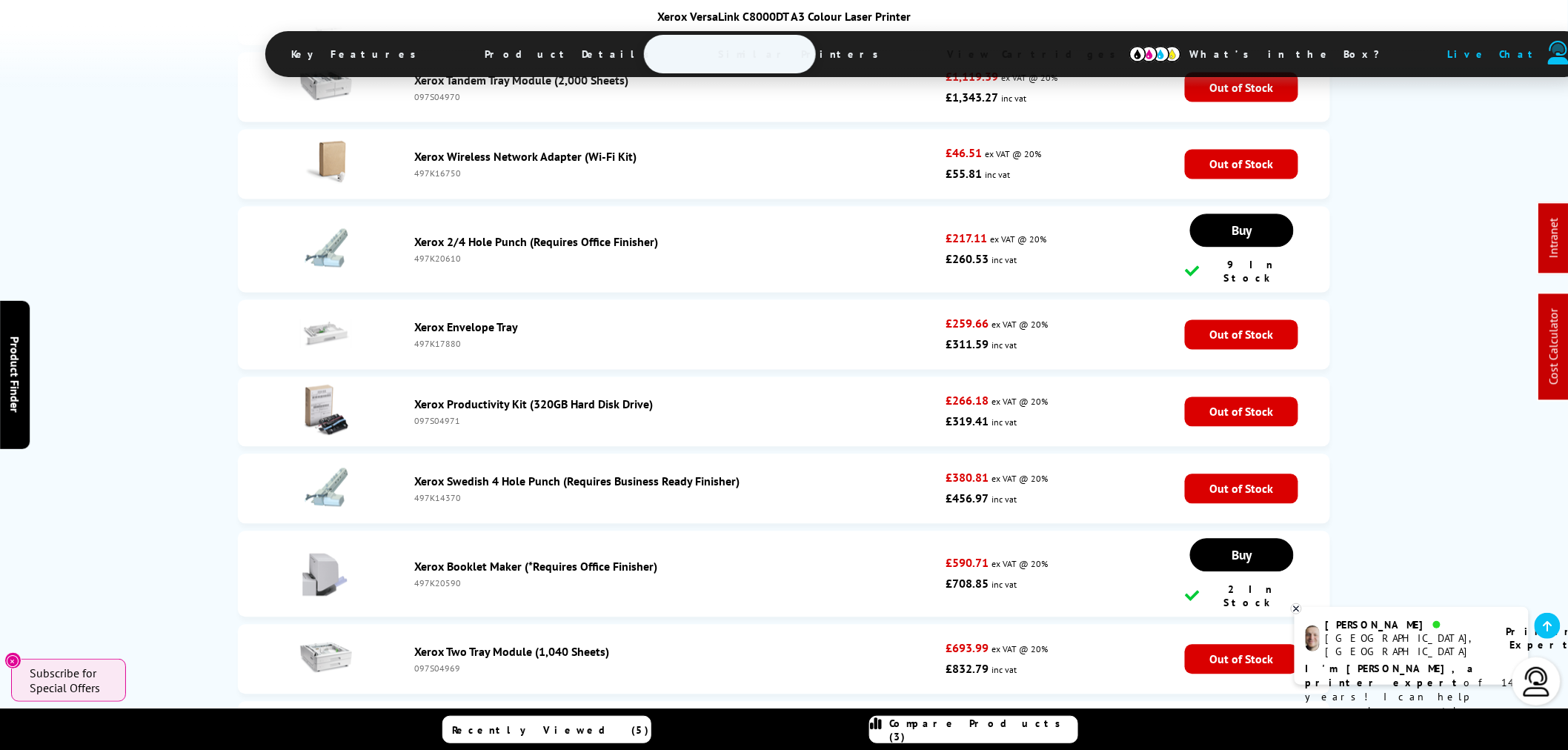
copy div "097S04969"
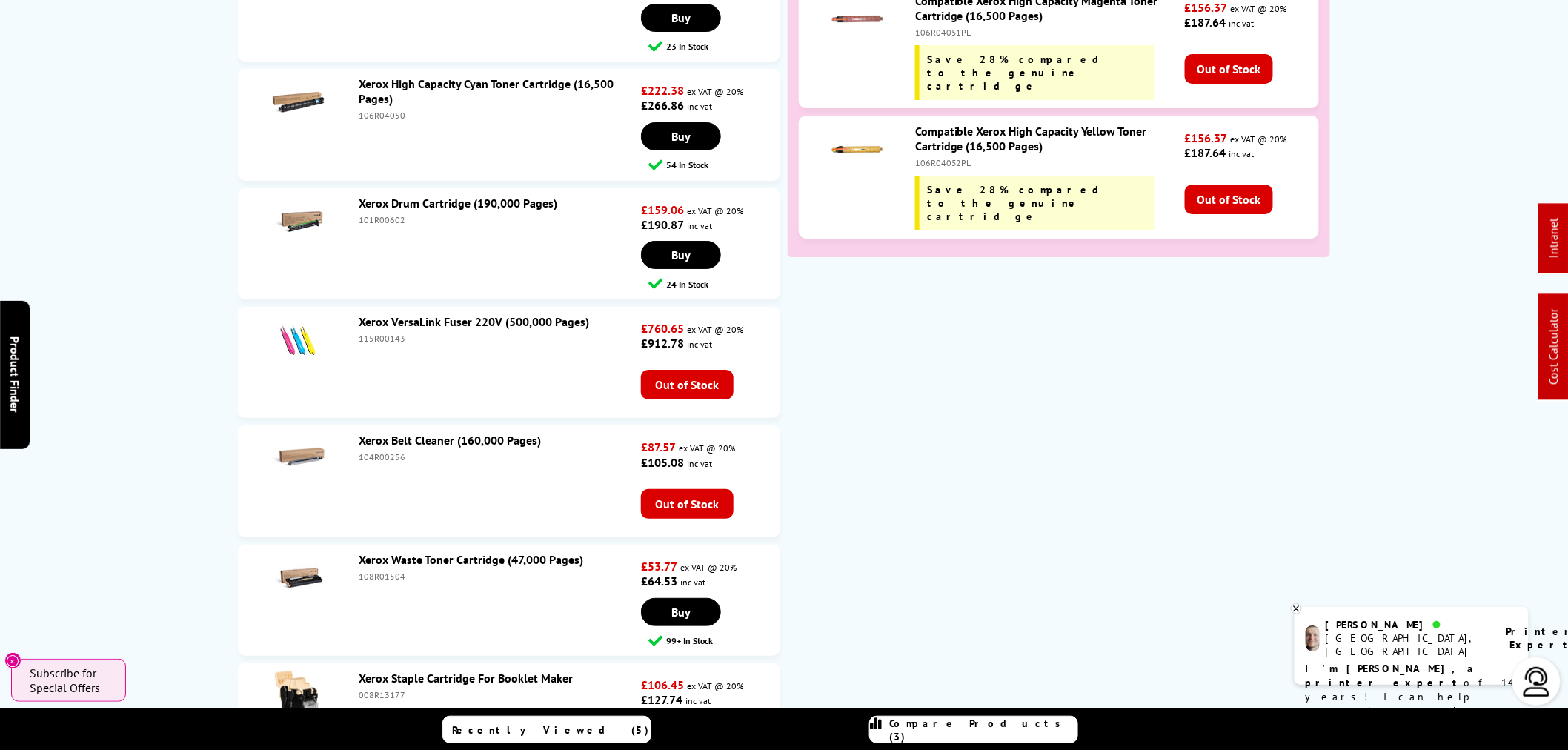
scroll to position [0, 0]
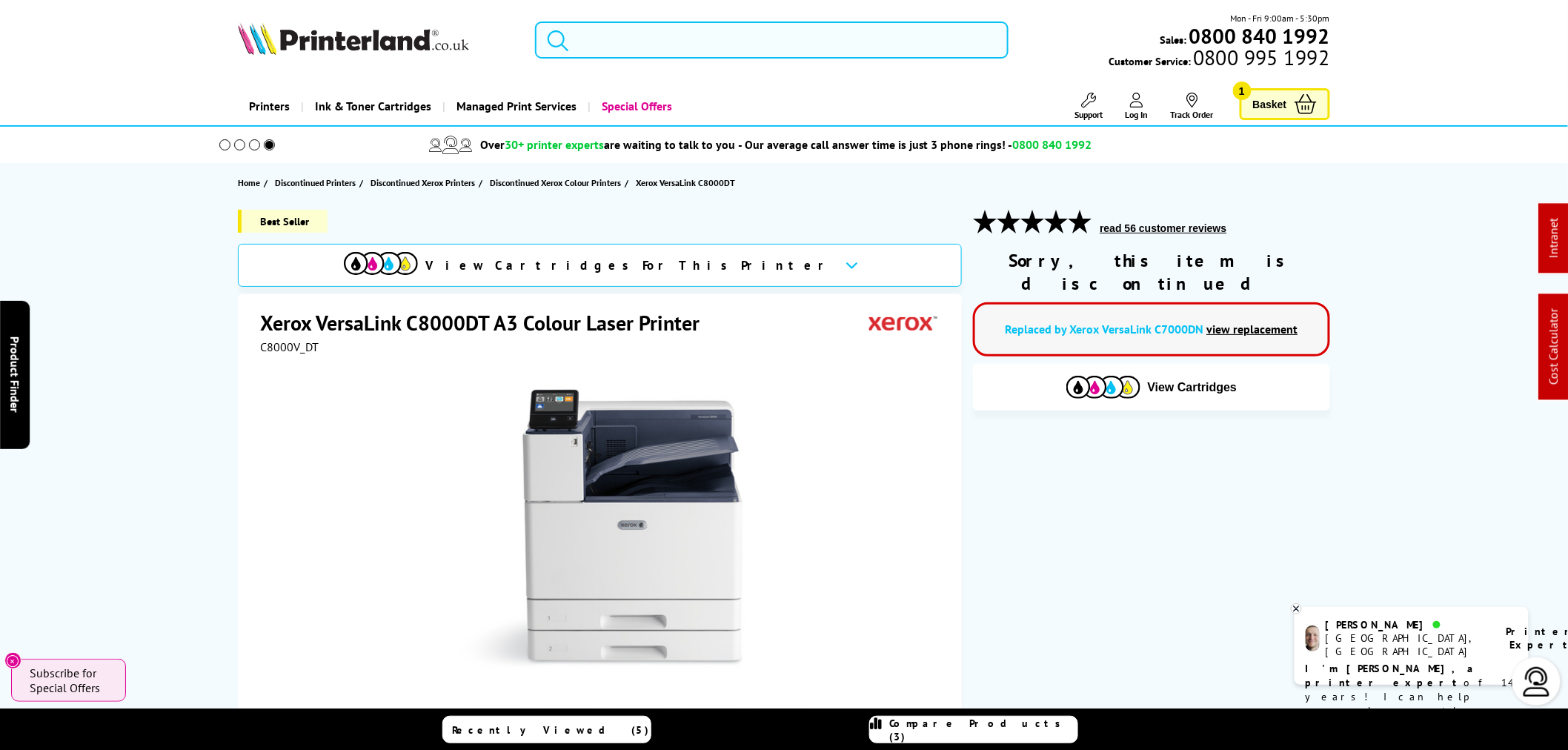
click at [767, 52] on input "search" at bounding box center [772, 39] width 474 height 37
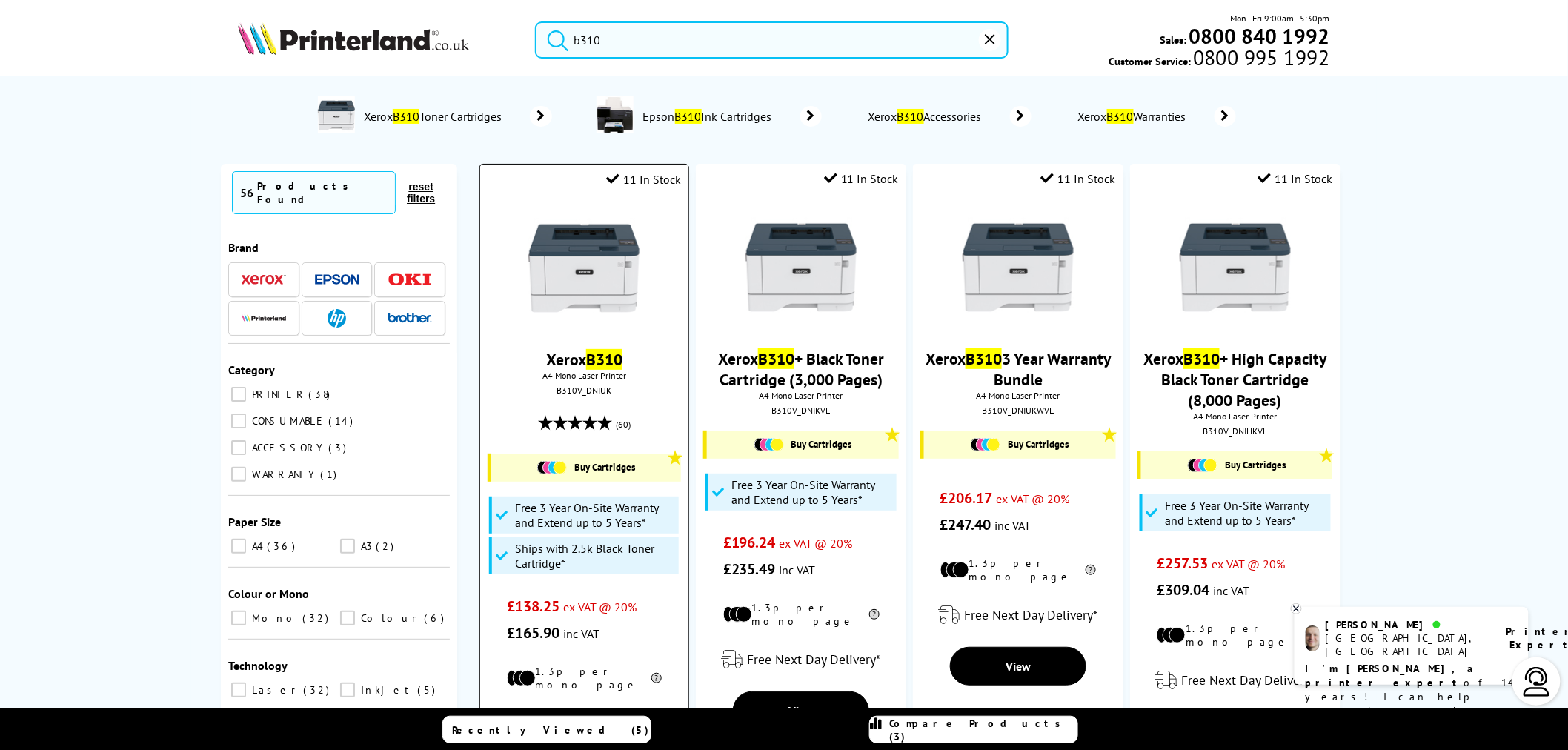
type input "b310"
click at [603, 267] on img at bounding box center [584, 268] width 111 height 111
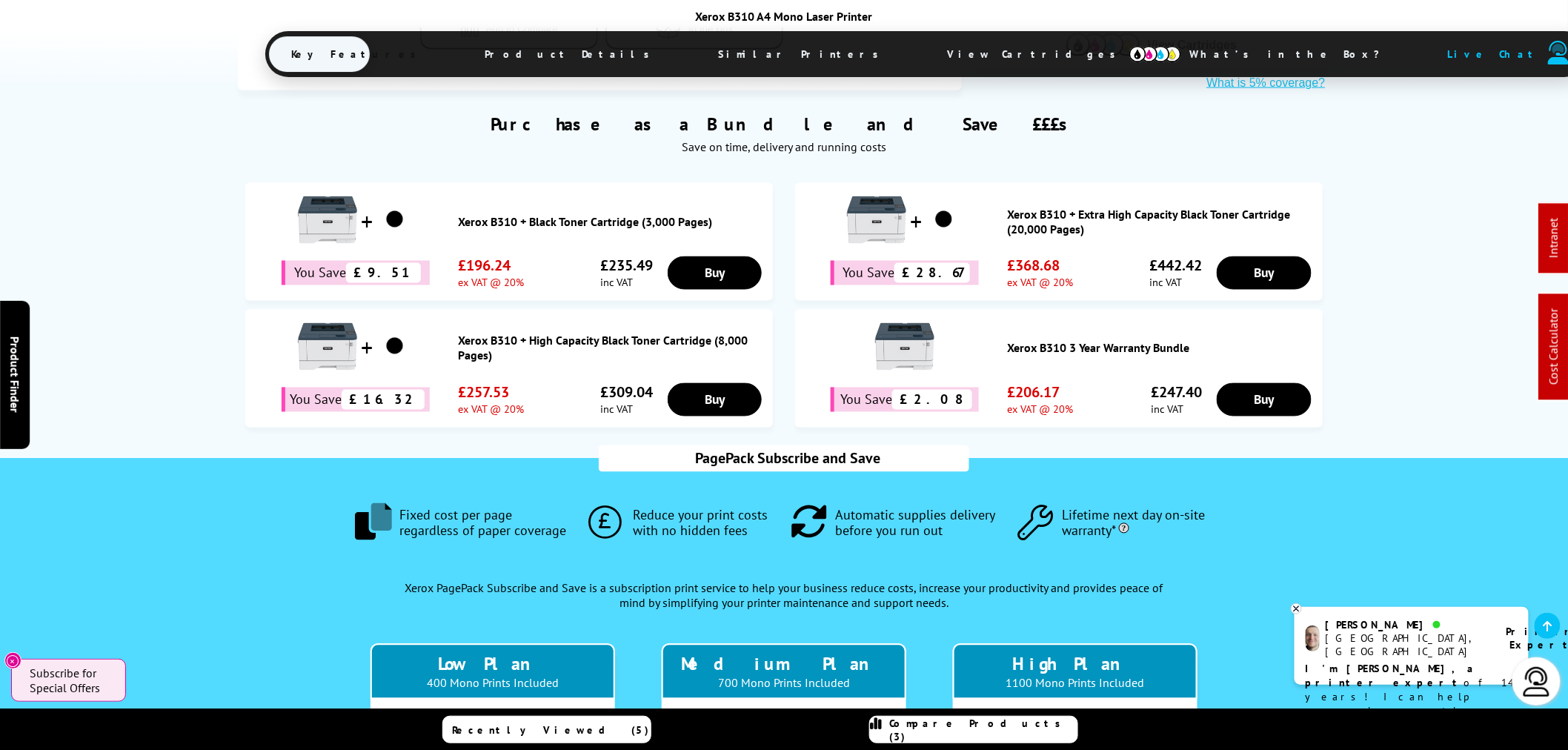
scroll to position [823, 0]
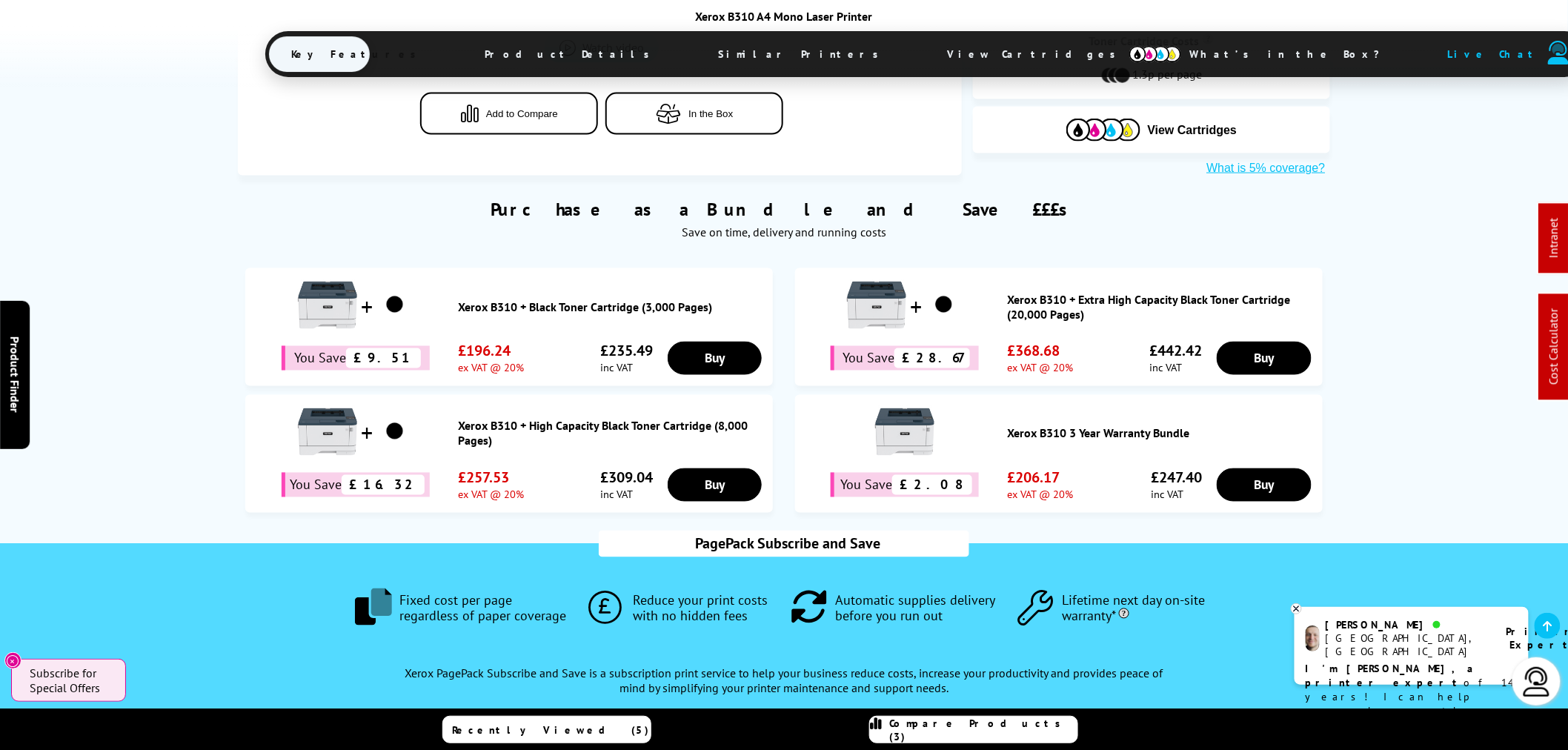
click at [574, 418] on link "Xerox B310 + High Capacity Black Toner Cartridge (8,000 Pages)" at bounding box center [611, 433] width 308 height 30
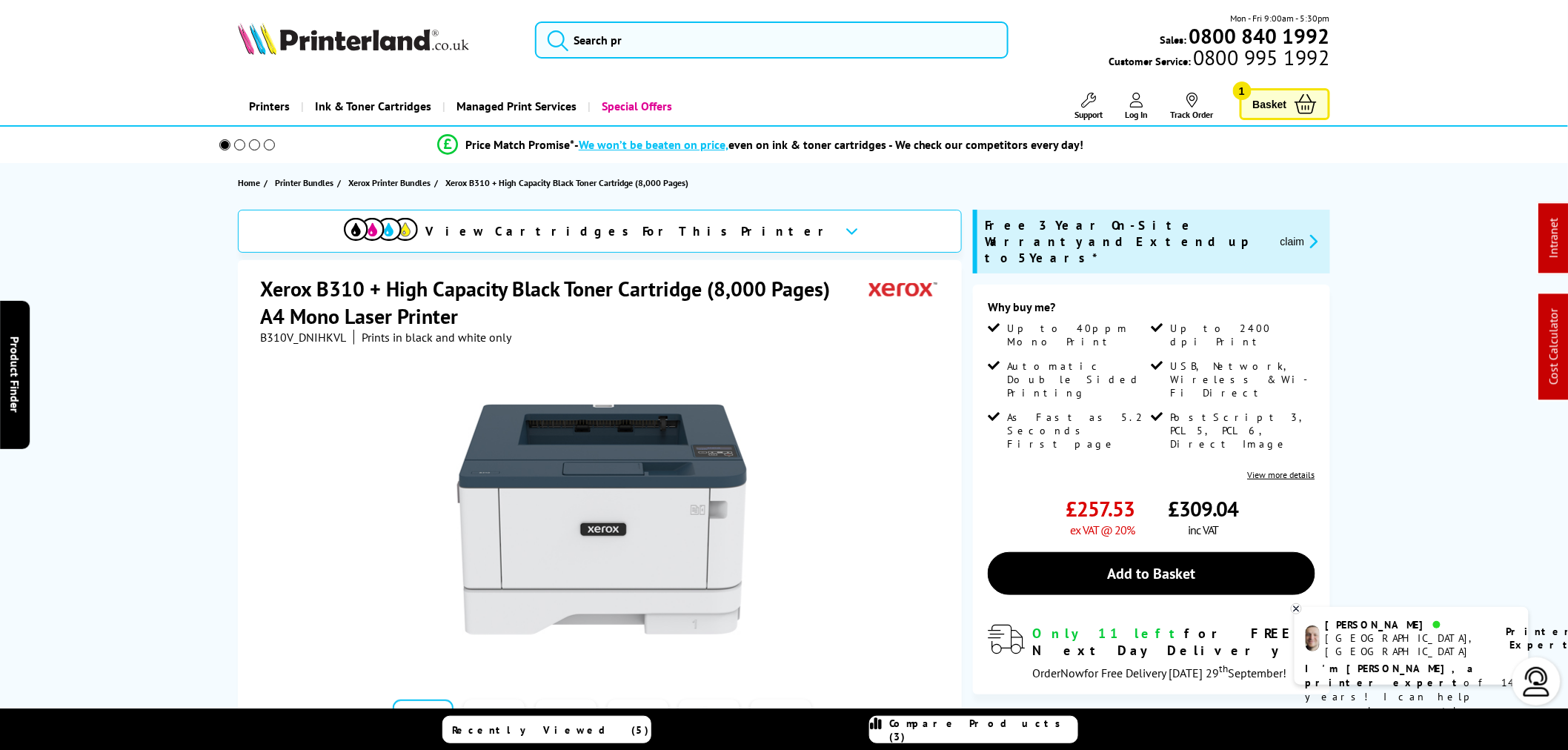
click at [305, 338] on span "B310V_DNIHKVL" at bounding box center [303, 337] width 86 height 14
copy span "B310V_DNIHKVL"
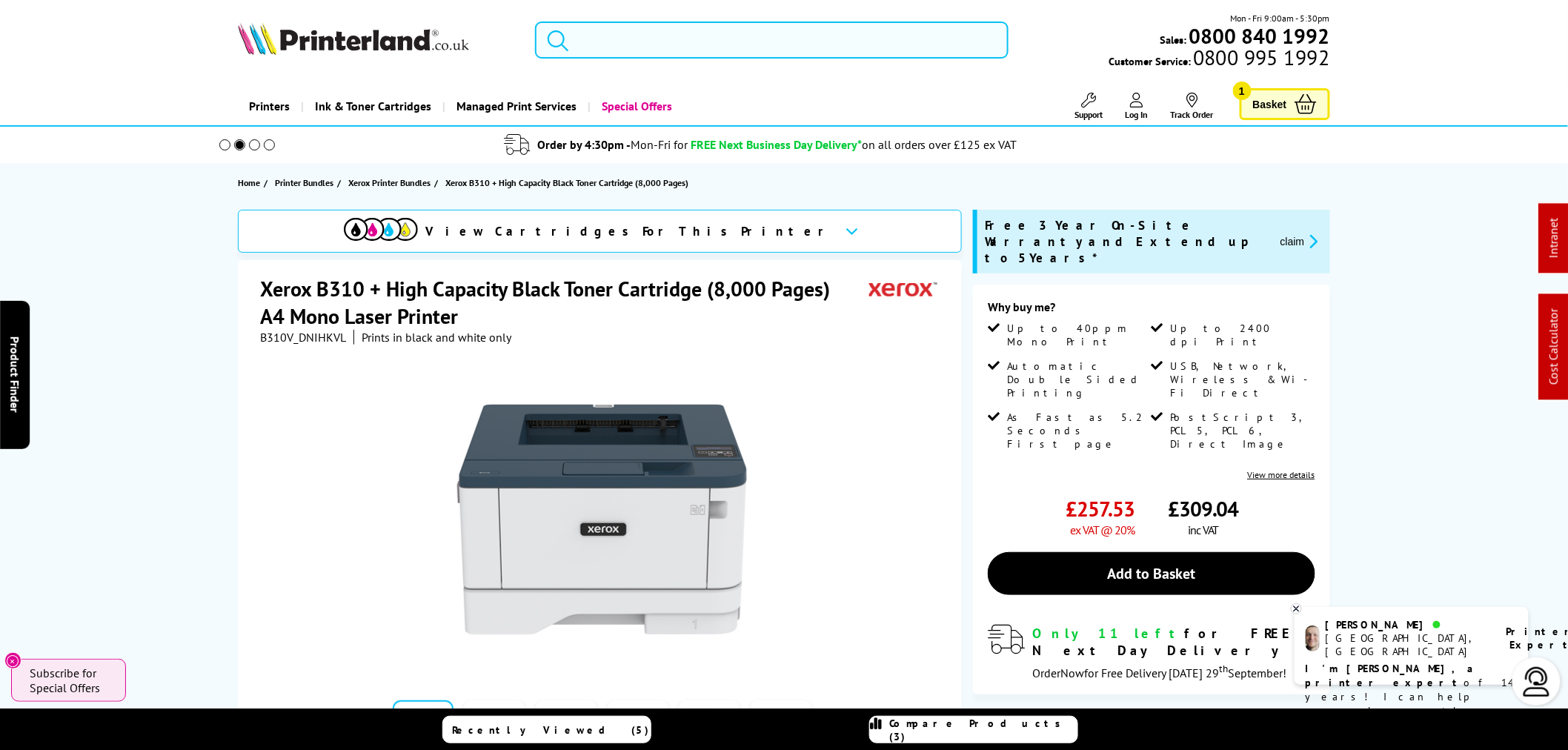
click at [706, 43] on input "search" at bounding box center [772, 39] width 474 height 37
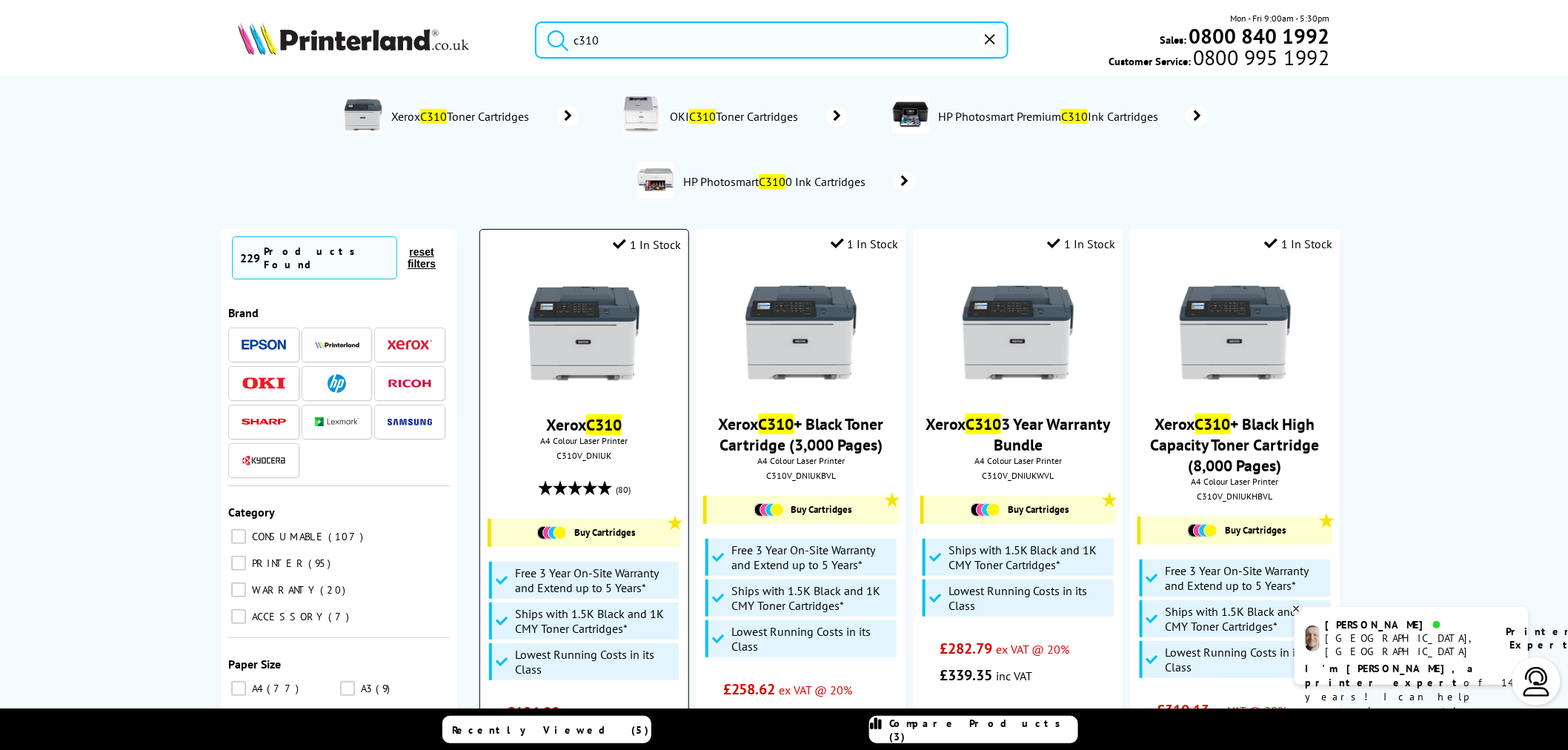
type input "c310"
click at [579, 314] on img at bounding box center [584, 333] width 111 height 111
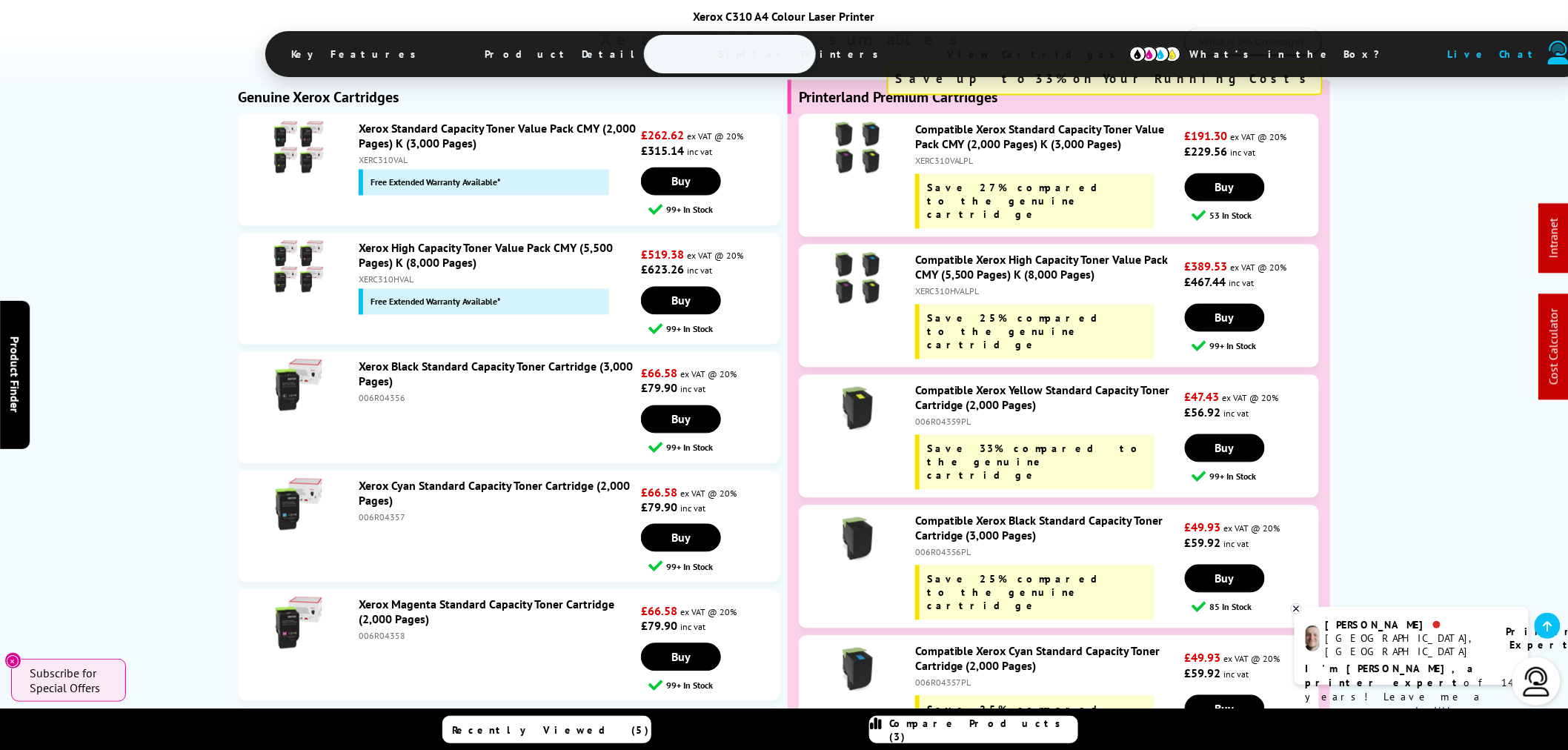
scroll to position [5186, 0]
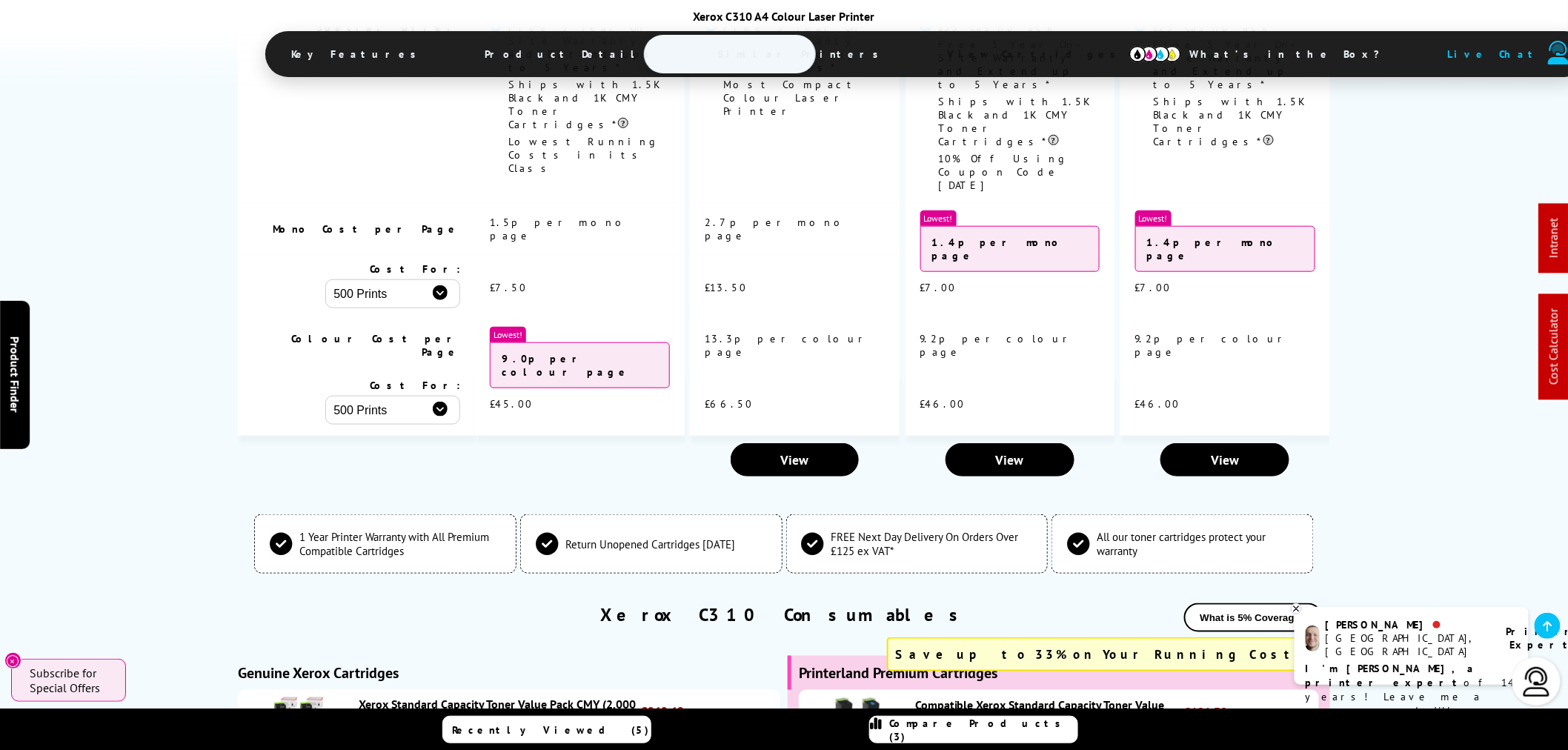
click at [389, 730] on div "XERC310VAL" at bounding box center [498, 736] width 279 height 11
copy div "XERC310VAL"
